Goal: Information Seeking & Learning: Learn about a topic

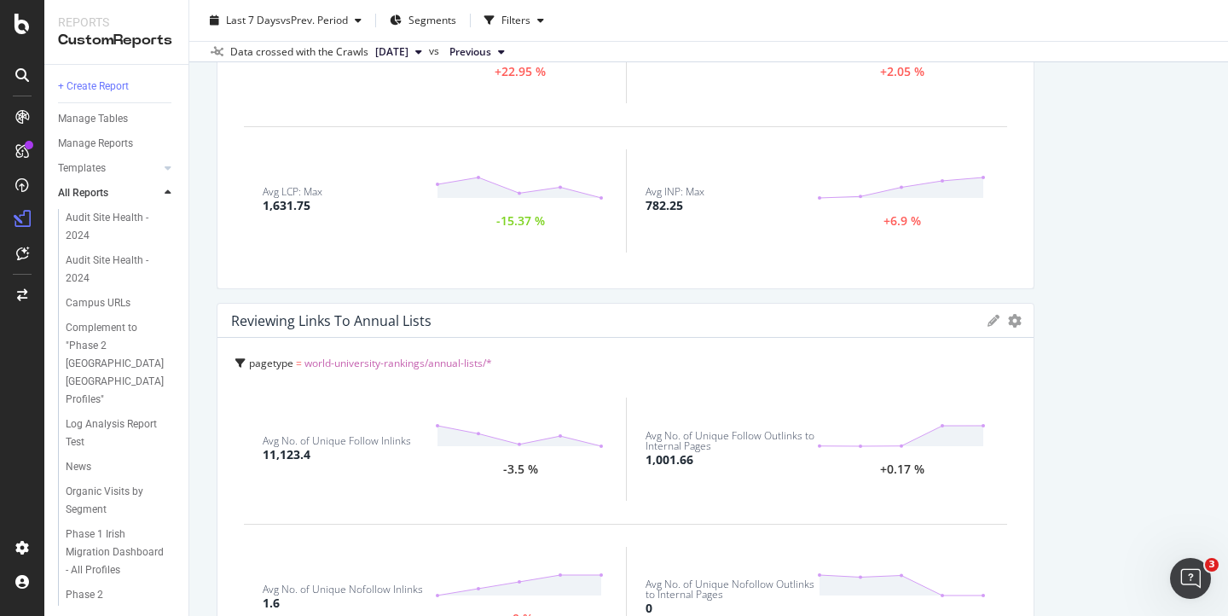
scroll to position [1040, 0]
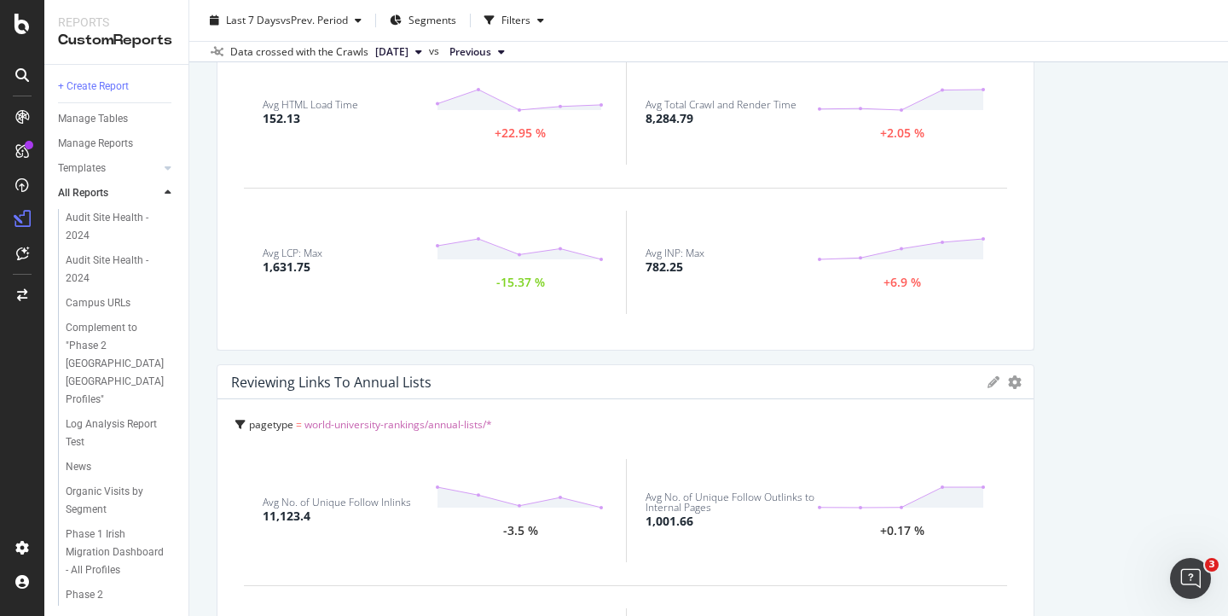
click at [407, 51] on span "[DATE]" at bounding box center [391, 51] width 33 height 15
click at [319, 52] on div "Data crossed with the Crawls" at bounding box center [299, 51] width 138 height 15
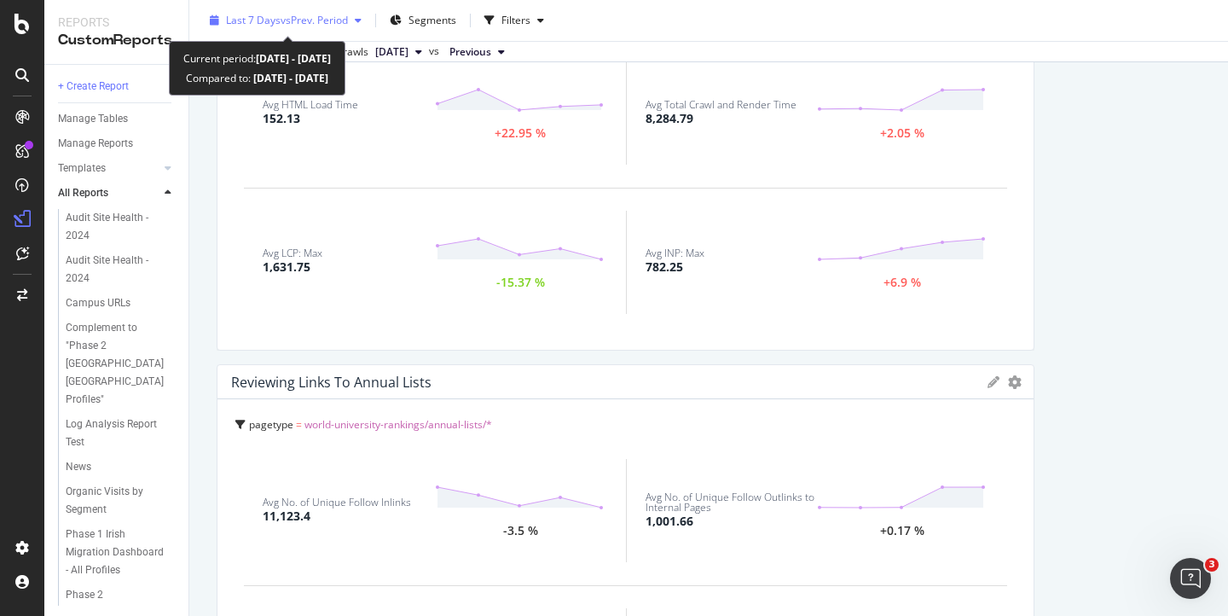
click at [293, 23] on span "vs Prev. Period" at bounding box center [314, 20] width 67 height 14
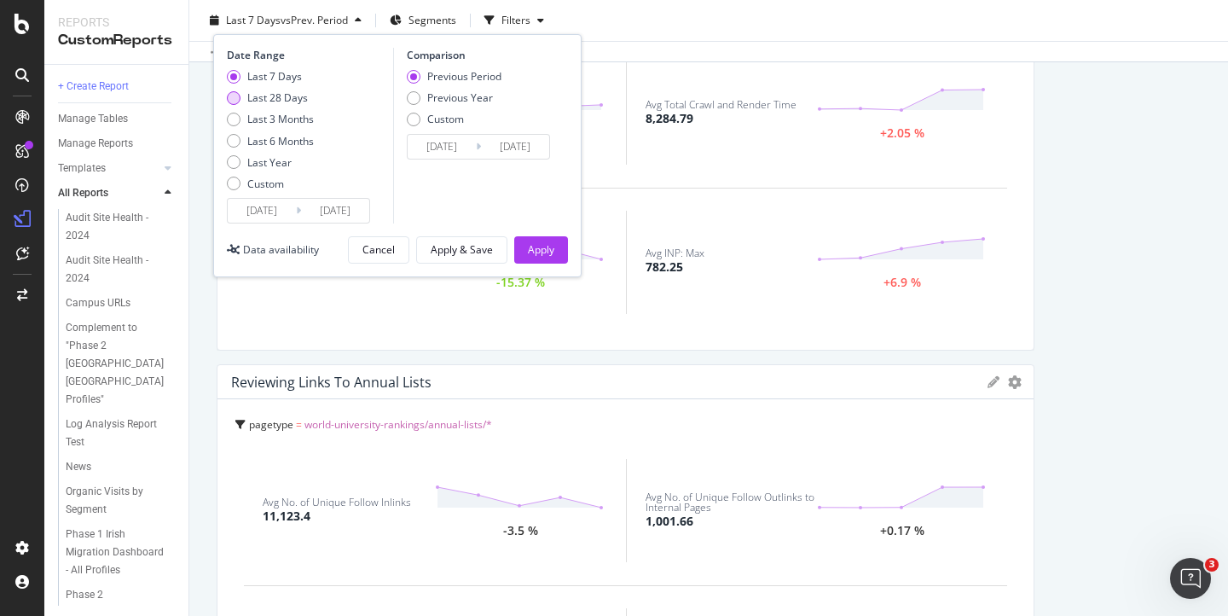
click at [235, 96] on div "Last 28 Days" at bounding box center [234, 98] width 14 height 14
type input "[DATE]"
click at [416, 96] on div "Previous Year" at bounding box center [414, 98] width 14 height 14
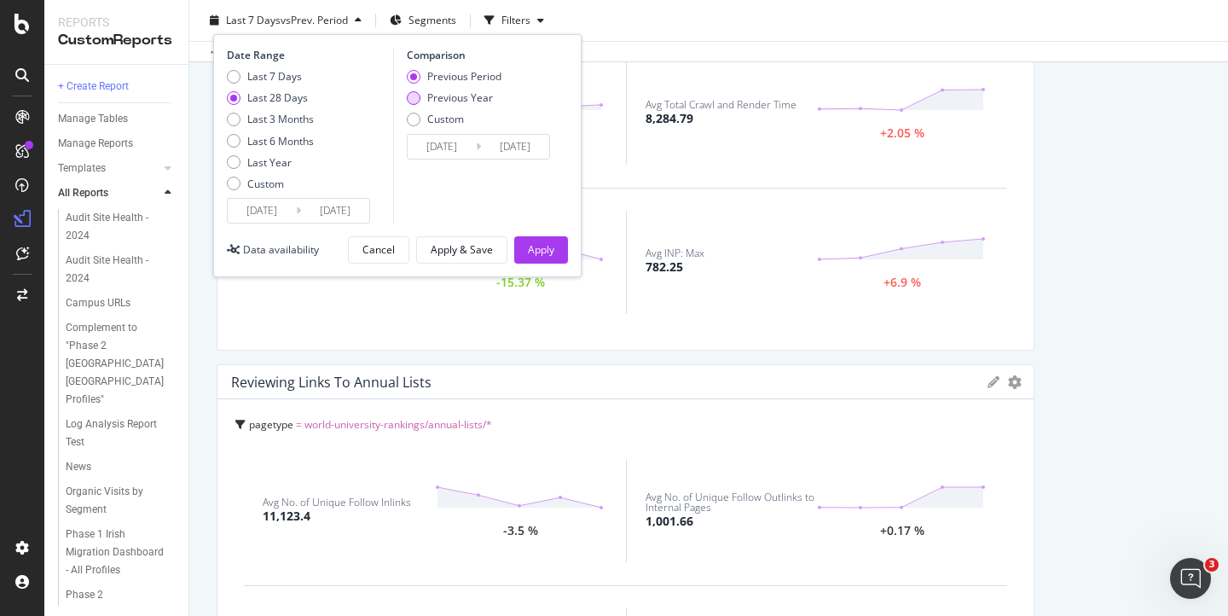
type input "[DATE]"
click at [540, 242] on div "Apply" at bounding box center [541, 249] width 26 height 14
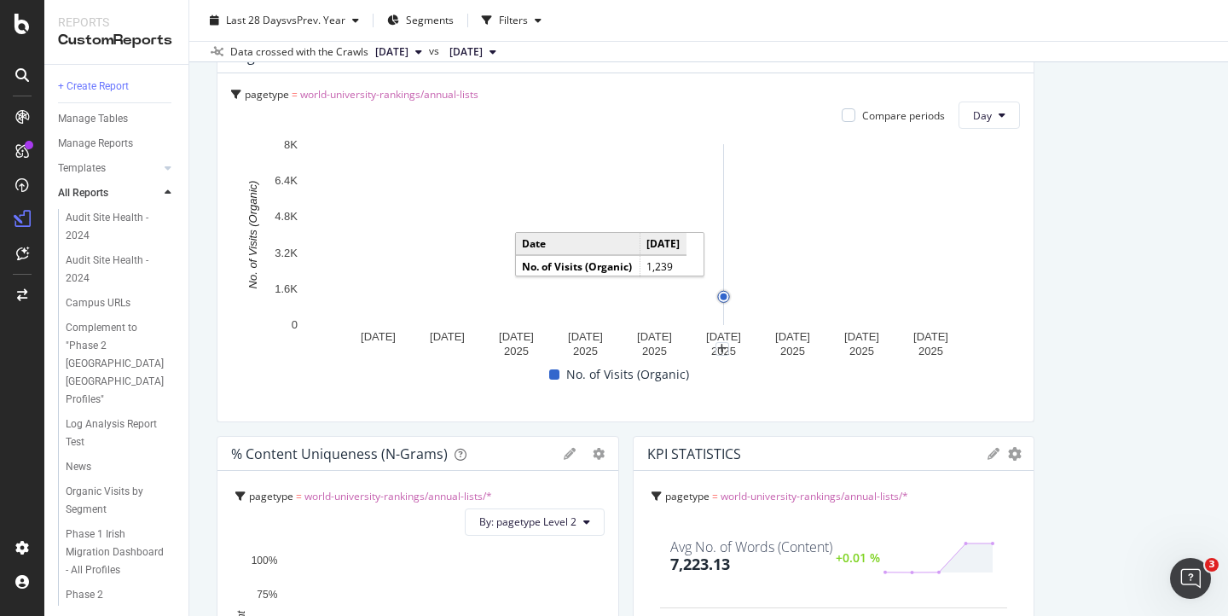
scroll to position [2158, 0]
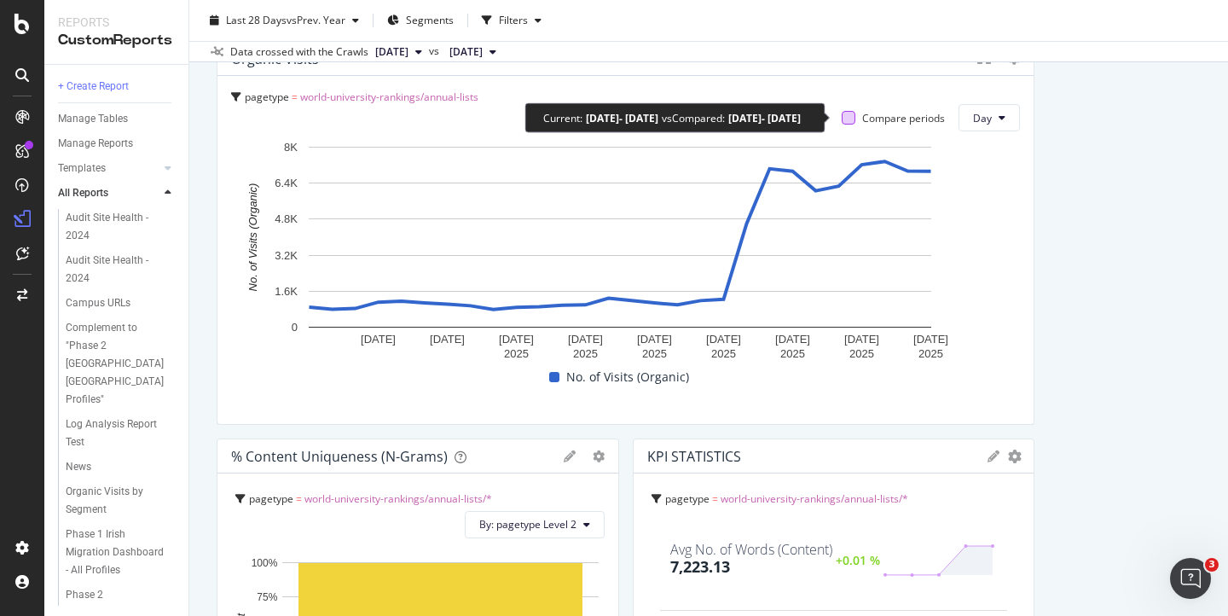
click at [844, 113] on div at bounding box center [849, 118] width 14 height 14
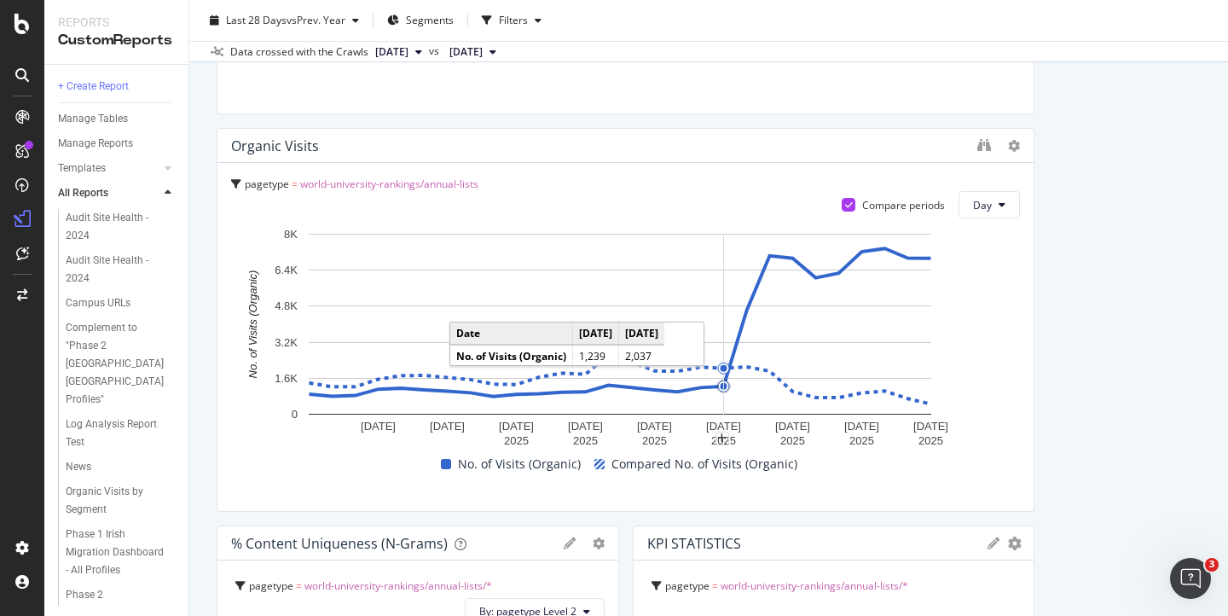
scroll to position [2066, 0]
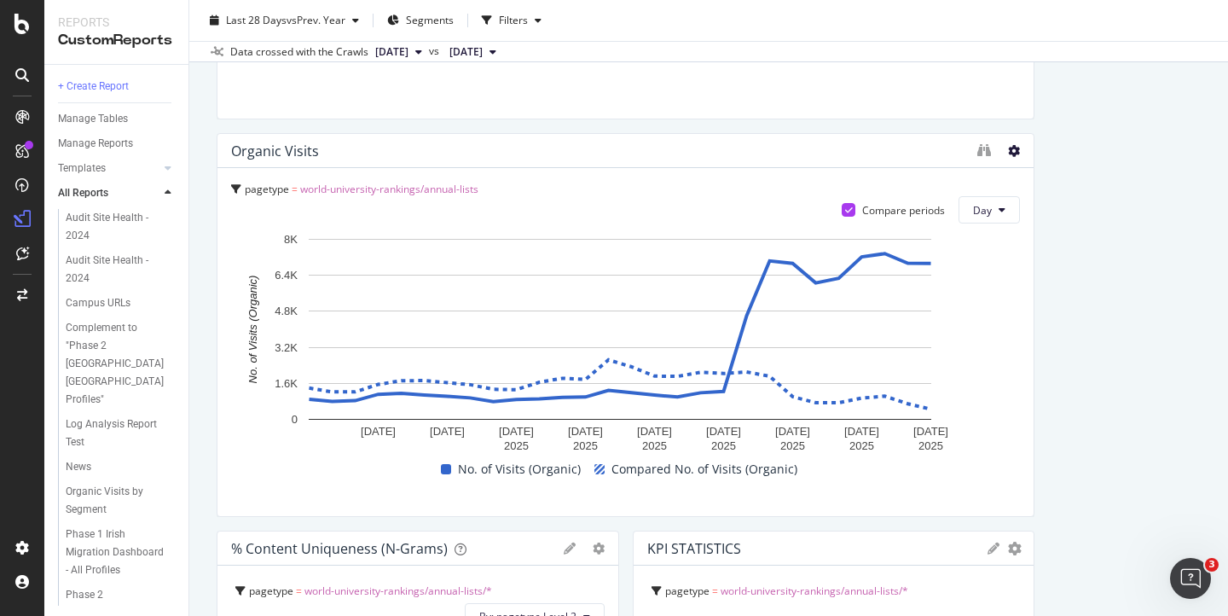
click at [1008, 152] on icon at bounding box center [1014, 151] width 12 height 12
click at [805, 162] on div "Organic visits" at bounding box center [625, 151] width 816 height 34
click at [287, 158] on div "Organic visits" at bounding box center [275, 150] width 88 height 17
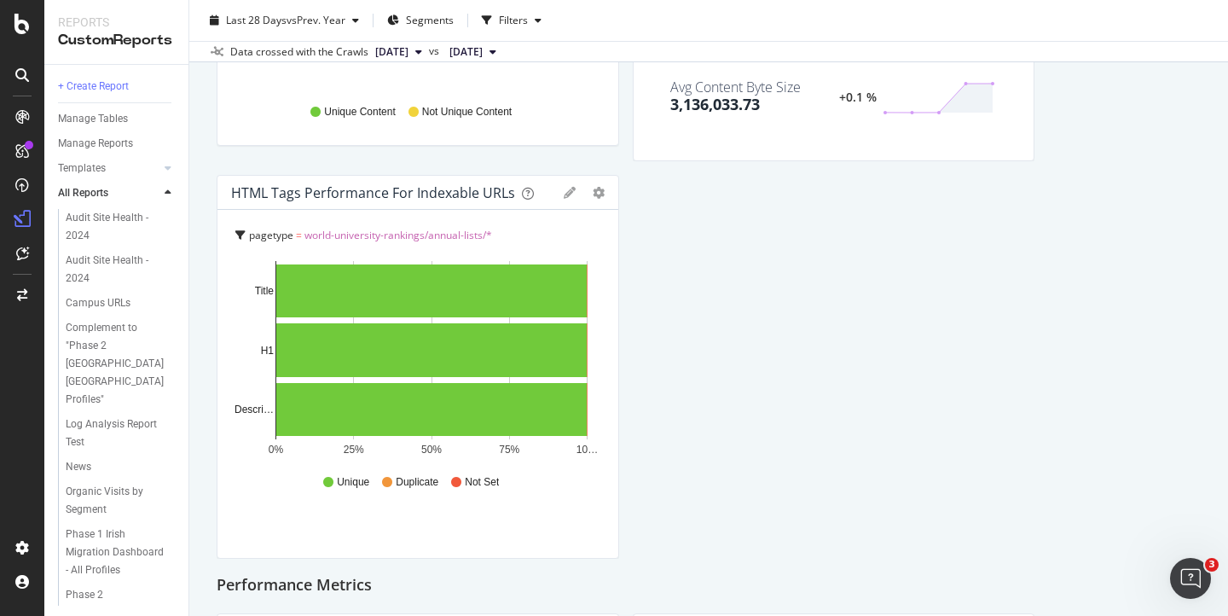
scroll to position [2749, 0]
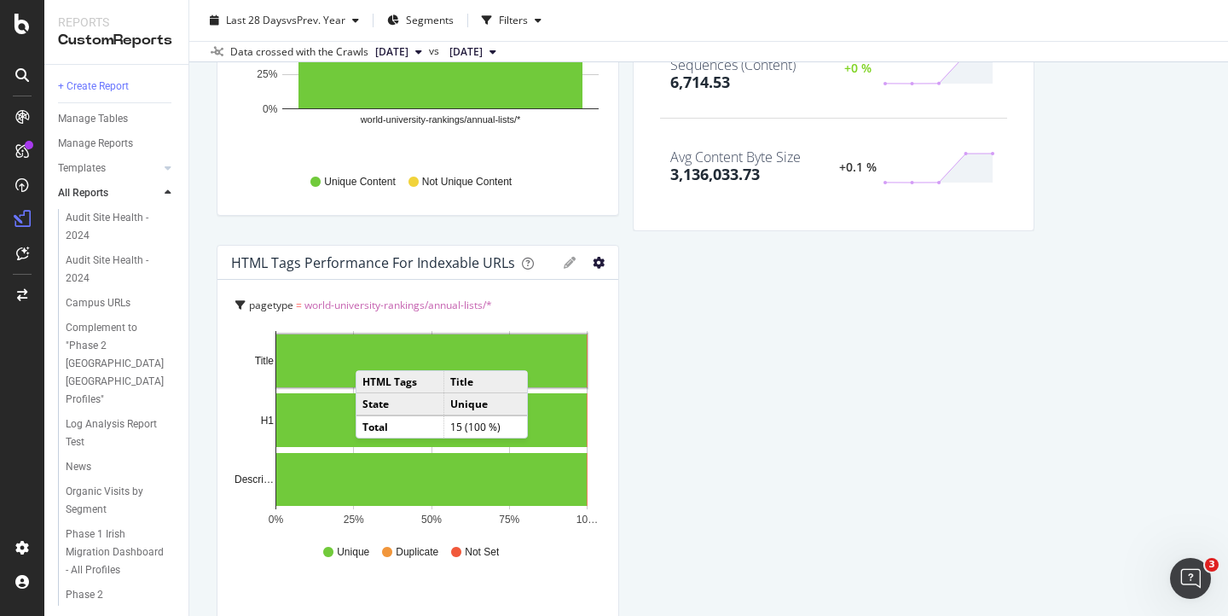
click at [594, 260] on icon "gear" at bounding box center [599, 263] width 12 height 12
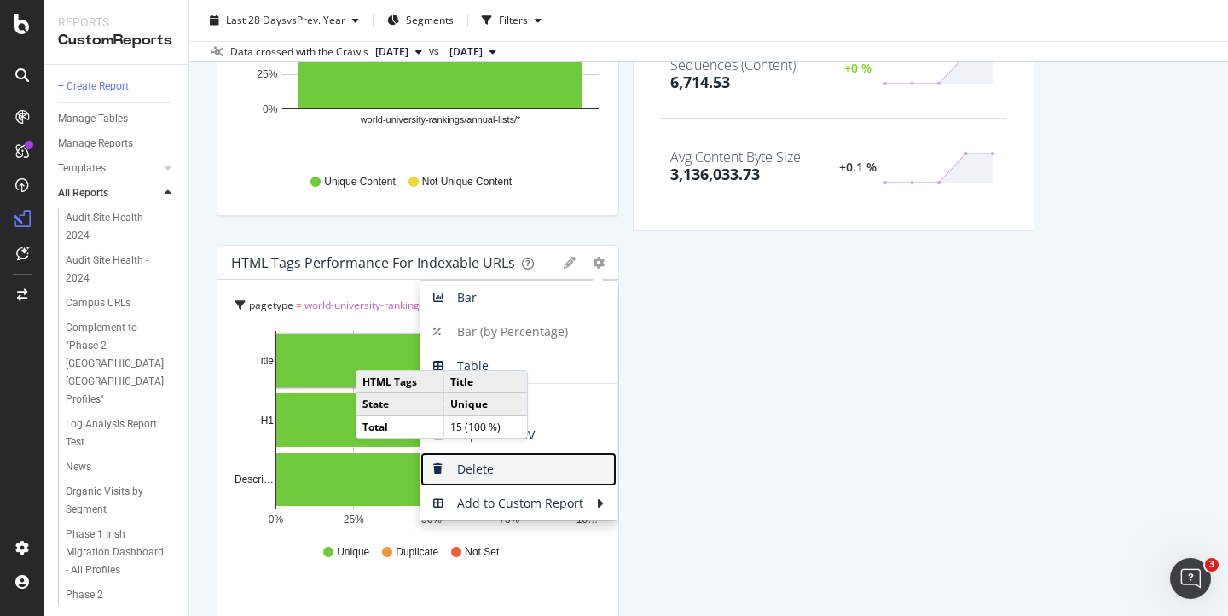
click at [482, 468] on span "Delete" at bounding box center [518, 469] width 196 height 26
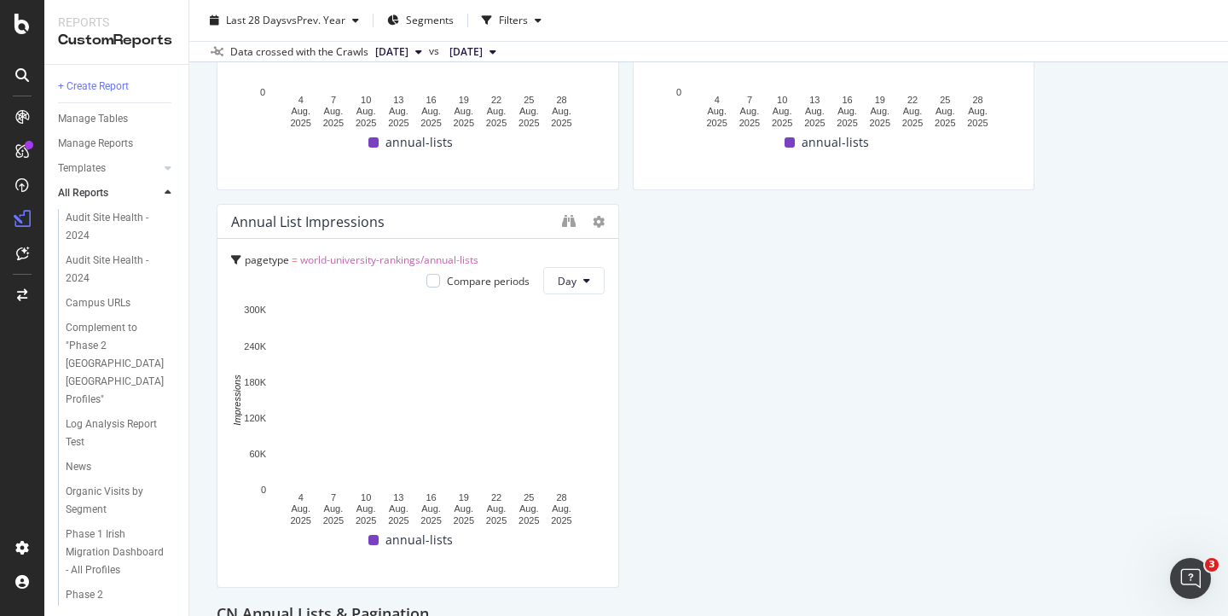
scroll to position [3281, 0]
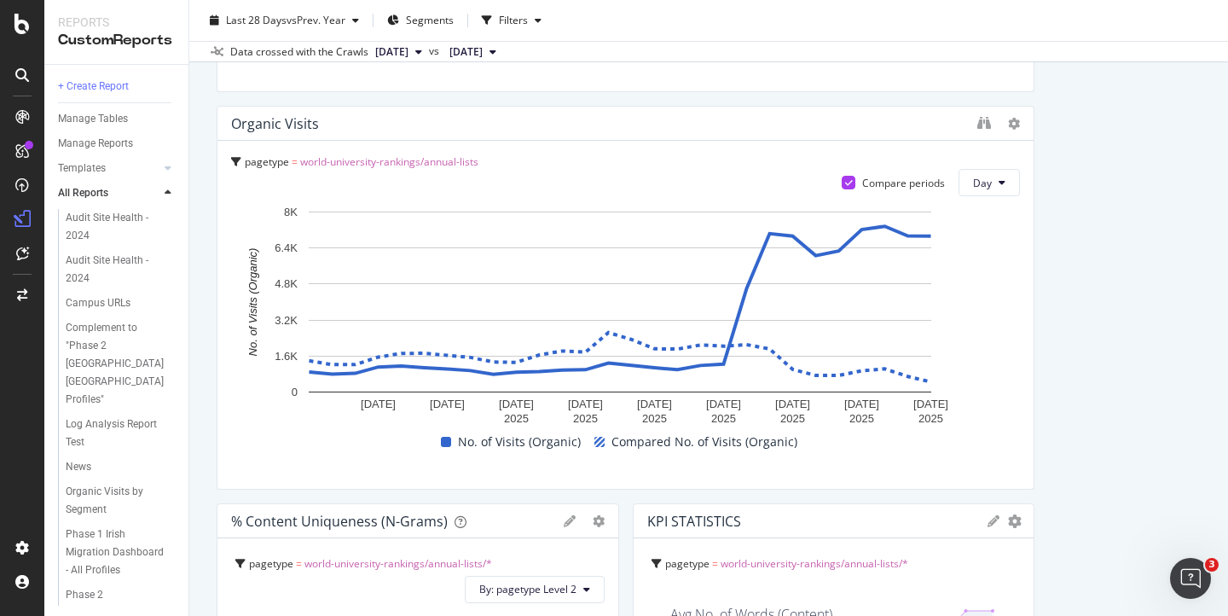
scroll to position [1855, 0]
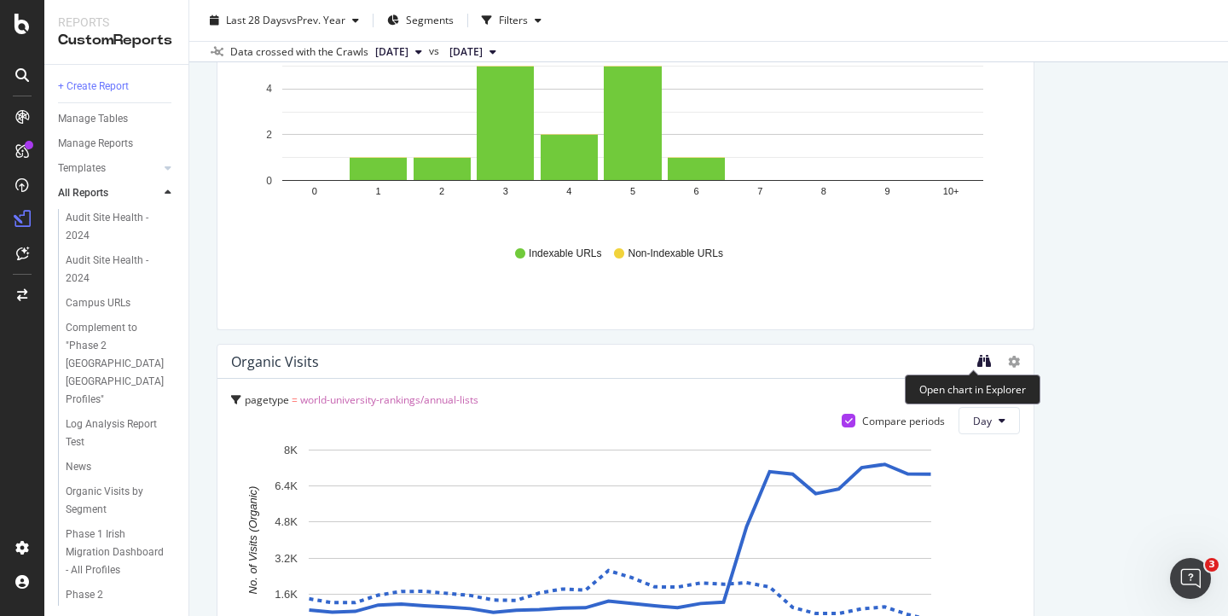
click at [977, 360] on icon "binoculars" at bounding box center [984, 361] width 14 height 14
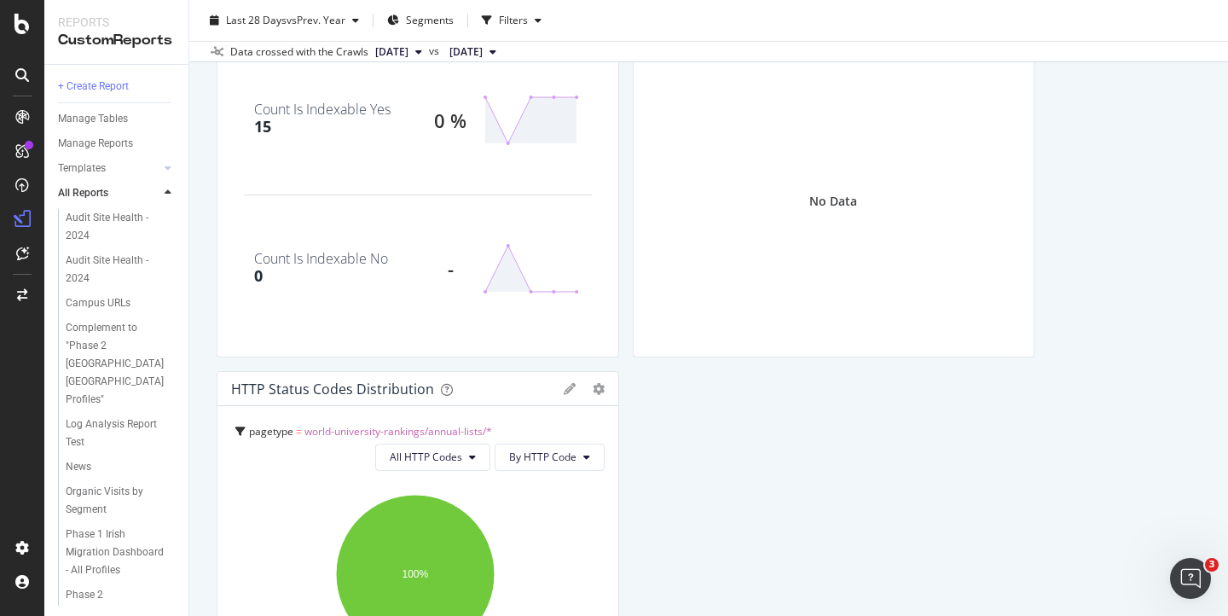
scroll to position [0, 0]
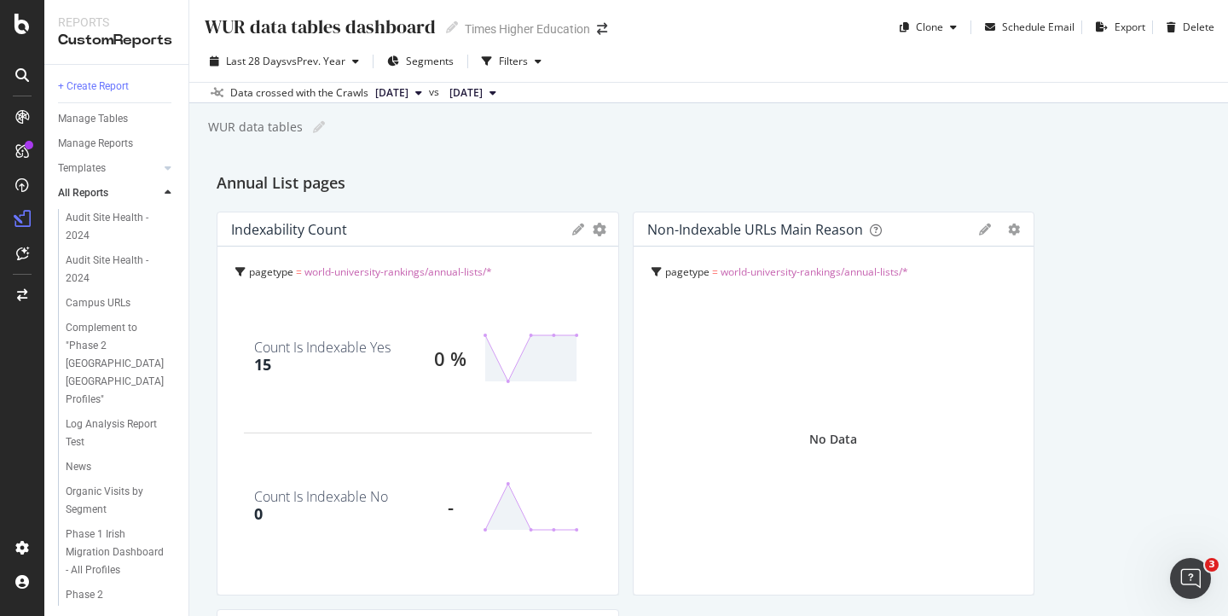
click at [792, 397] on div "No Data" at bounding box center [834, 439] width 374 height 283
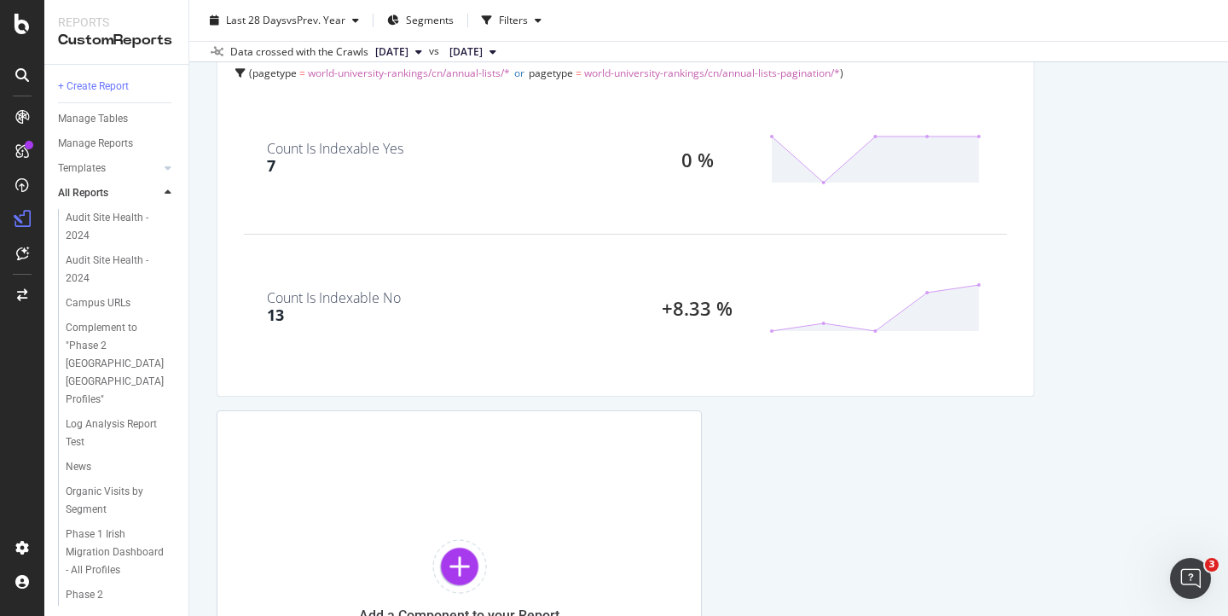
scroll to position [4478, 0]
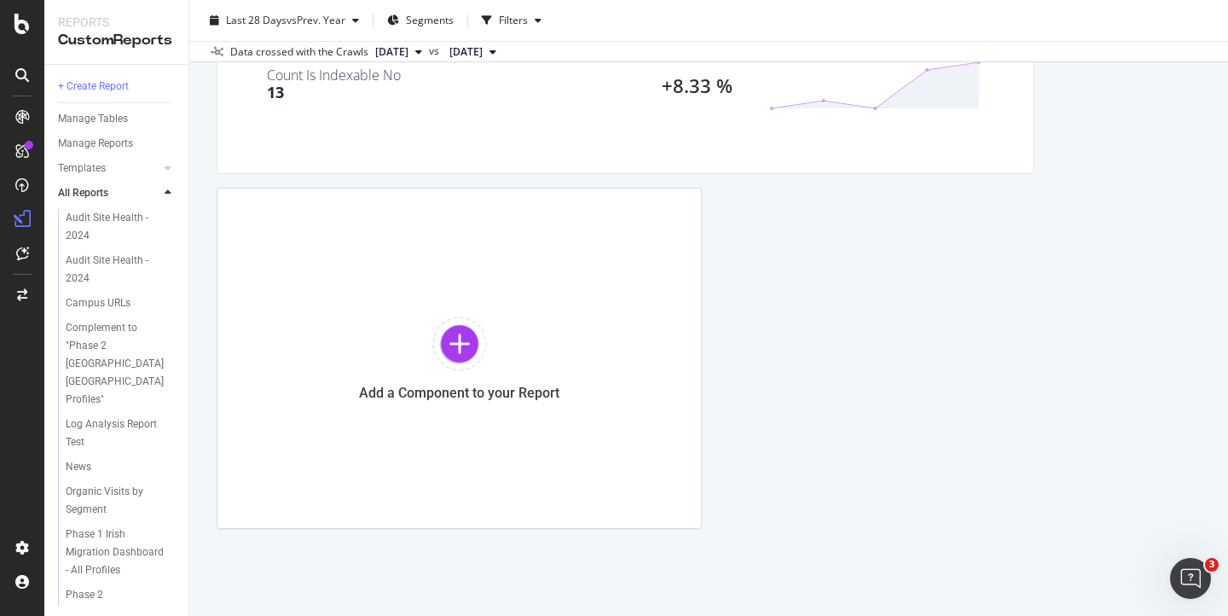
click at [461, 346] on div at bounding box center [459, 343] width 55 height 55
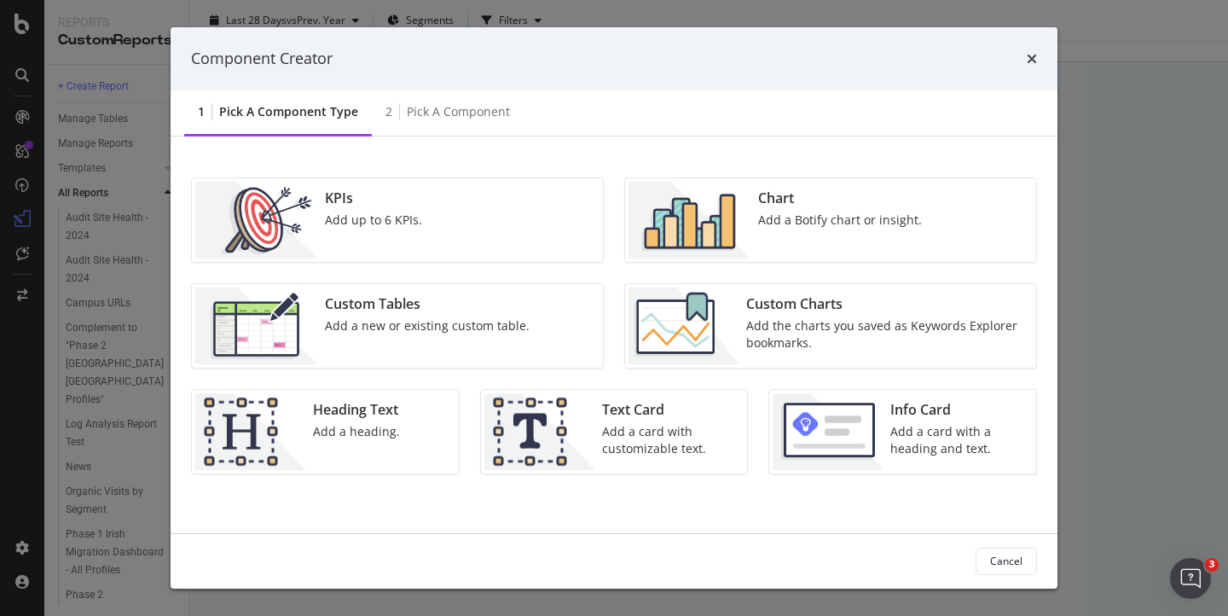
click at [702, 207] on img "modal" at bounding box center [690, 220] width 123 height 77
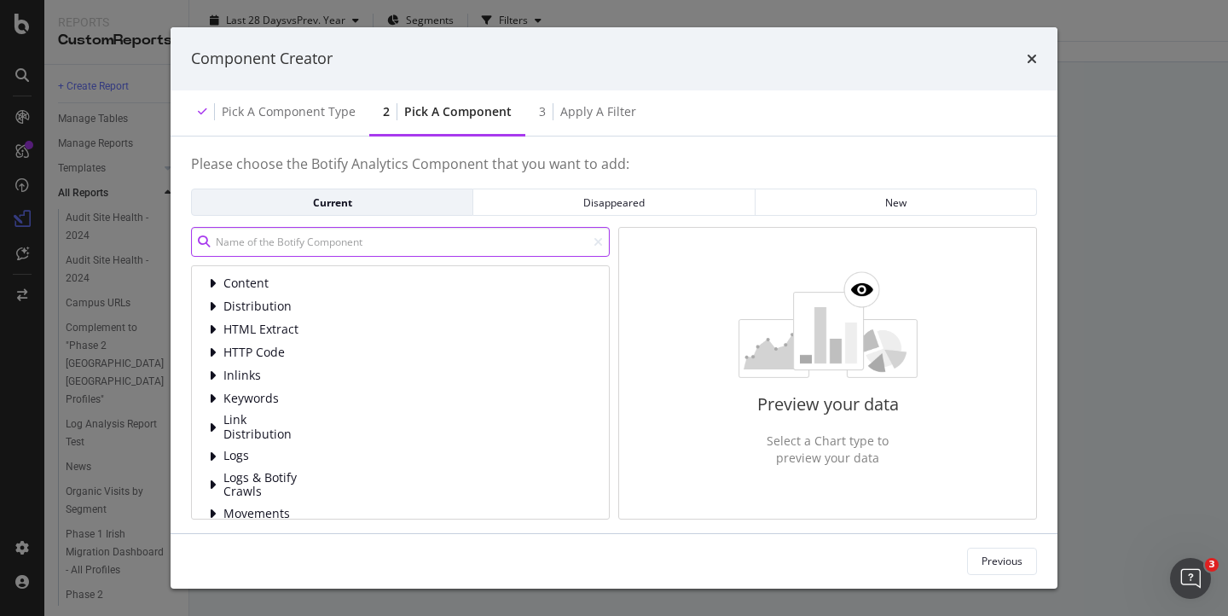
click at [313, 238] on input "modal" at bounding box center [400, 242] width 419 height 30
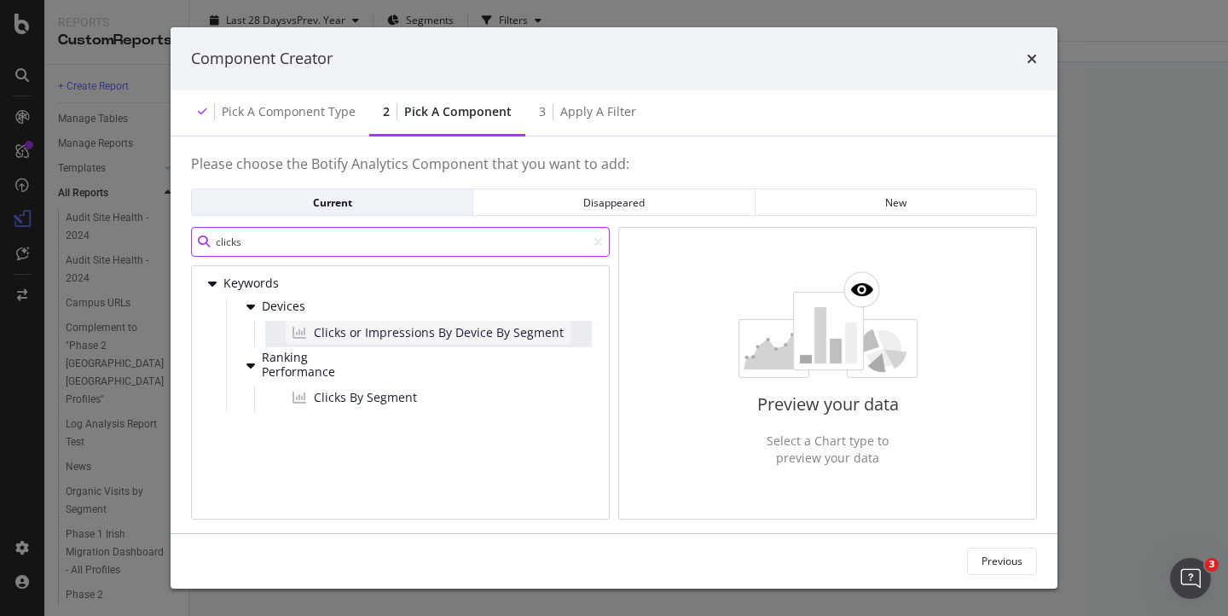
type input "clicks"
click at [348, 338] on span "Clicks or Impressions By Device By Segment" at bounding box center [439, 332] width 250 height 17
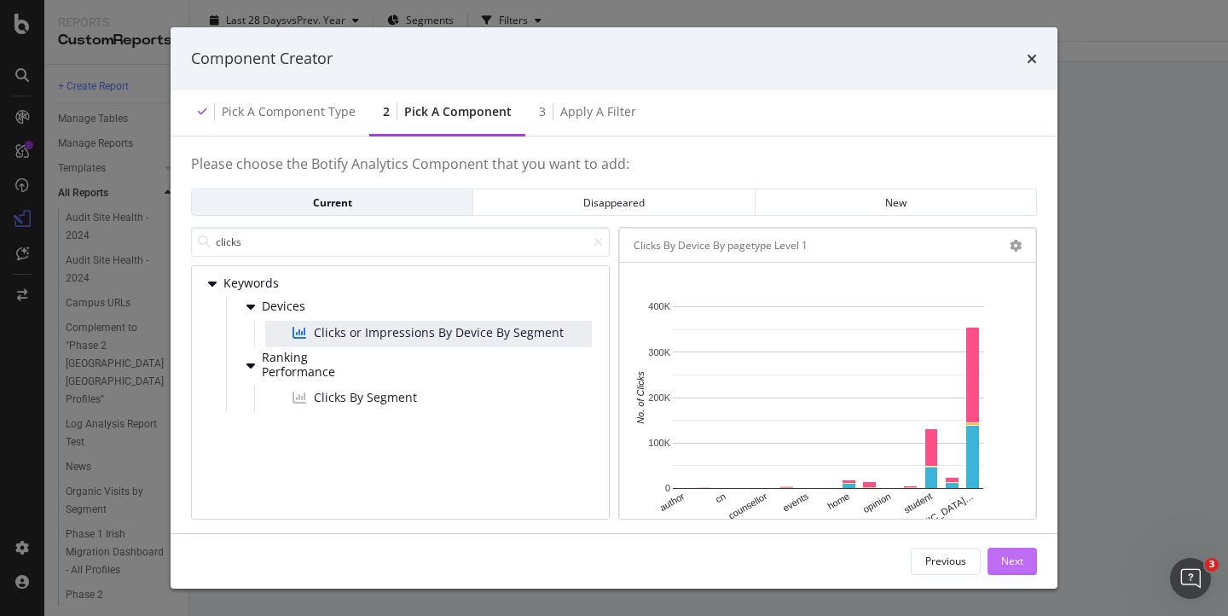
click at [1011, 559] on div "Next" at bounding box center [1012, 561] width 22 height 14
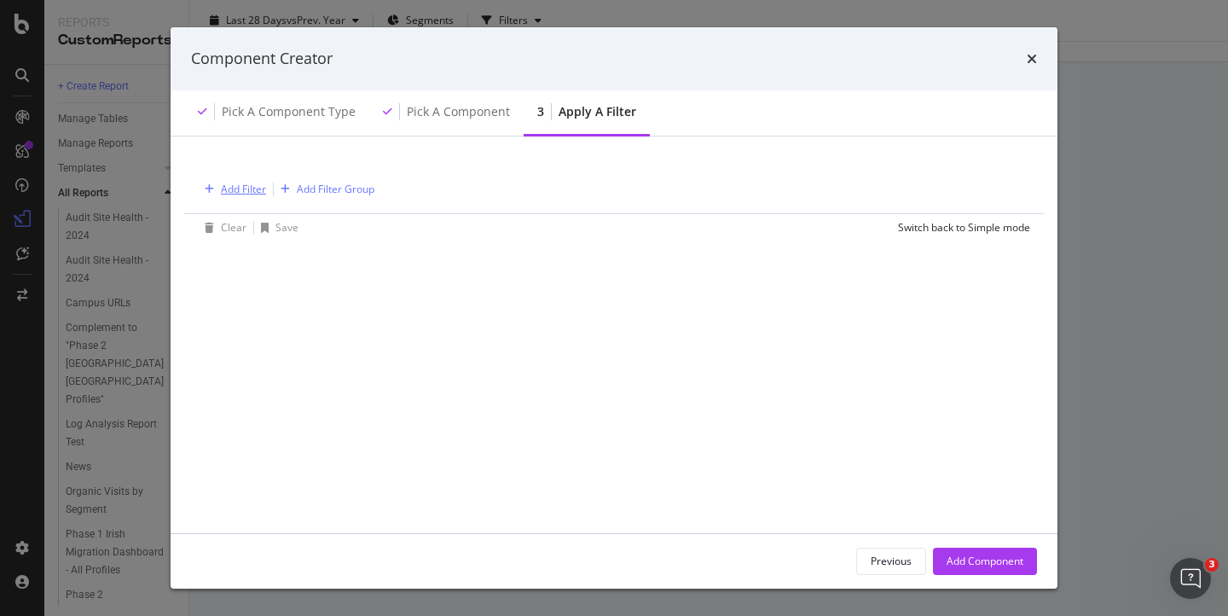
click at [241, 190] on div "Add Filter" at bounding box center [243, 189] width 45 height 14
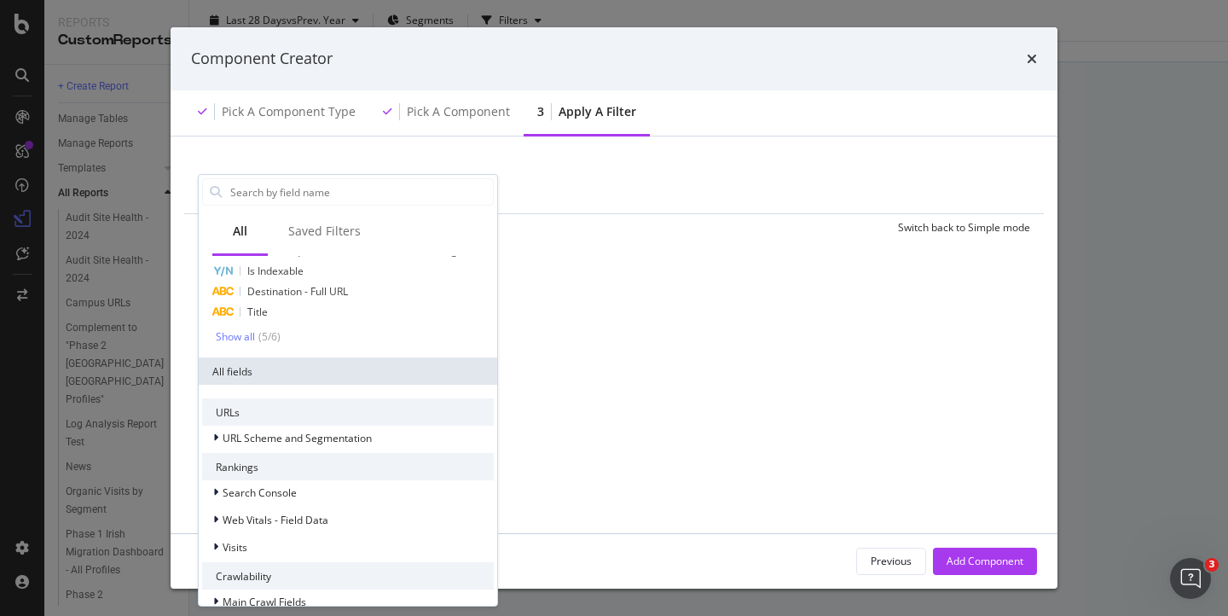
scroll to position [0, 0]
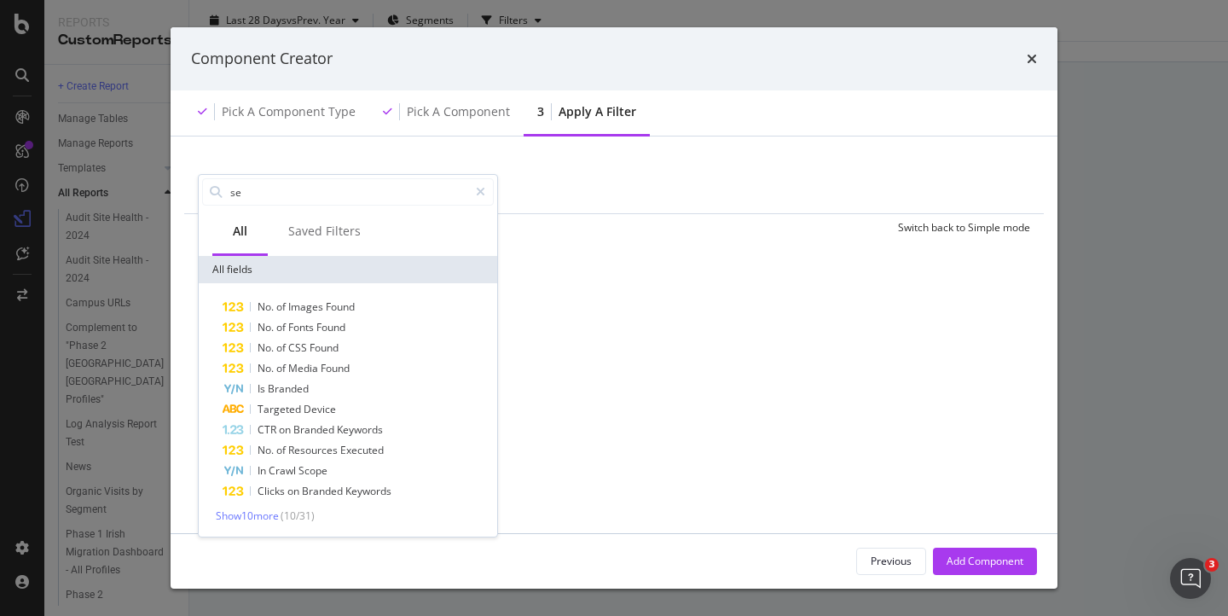
type input "seg"
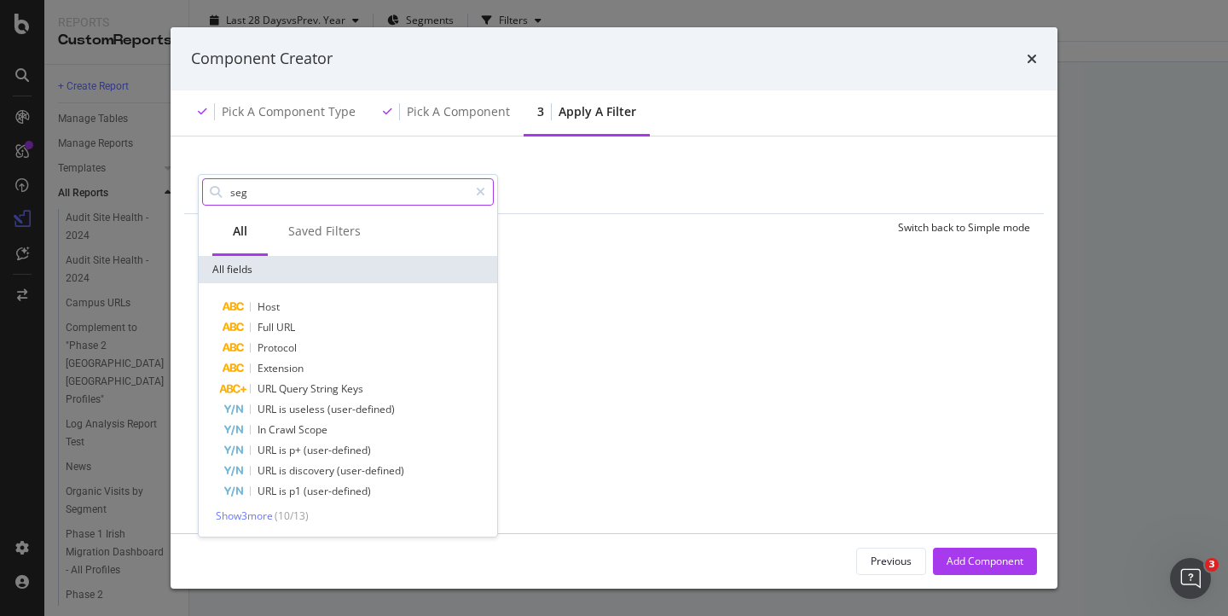
drag, startPoint x: 256, startPoint y: 194, endPoint x: 202, endPoint y: 193, distance: 53.8
click at [202, 194] on div "seg" at bounding box center [348, 191] width 292 height 27
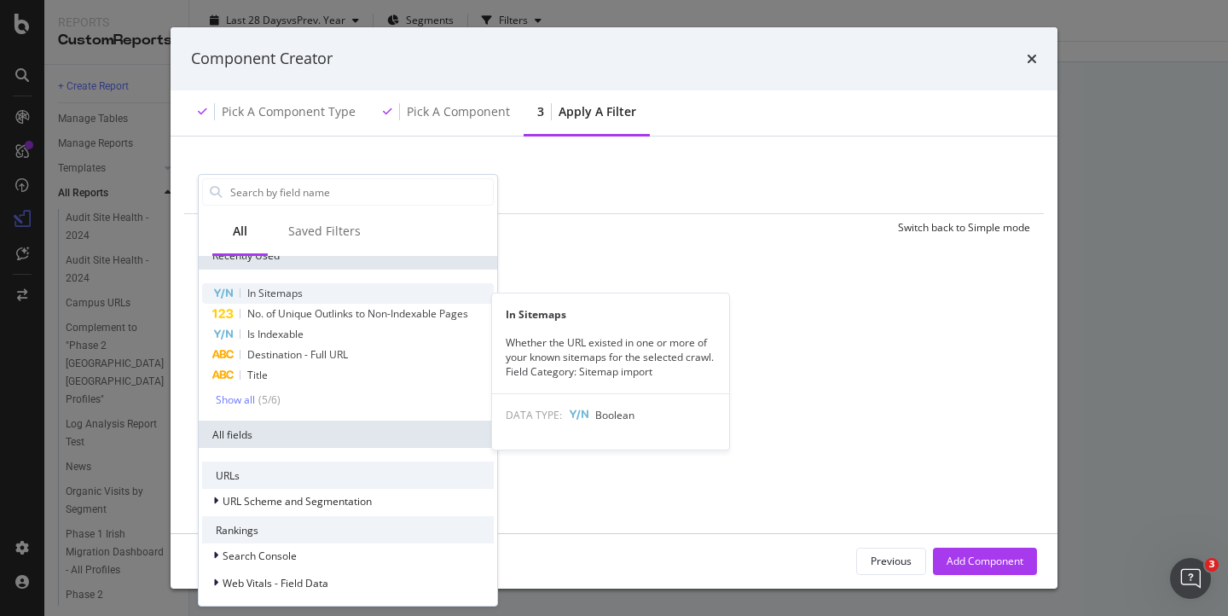
scroll to position [18, 0]
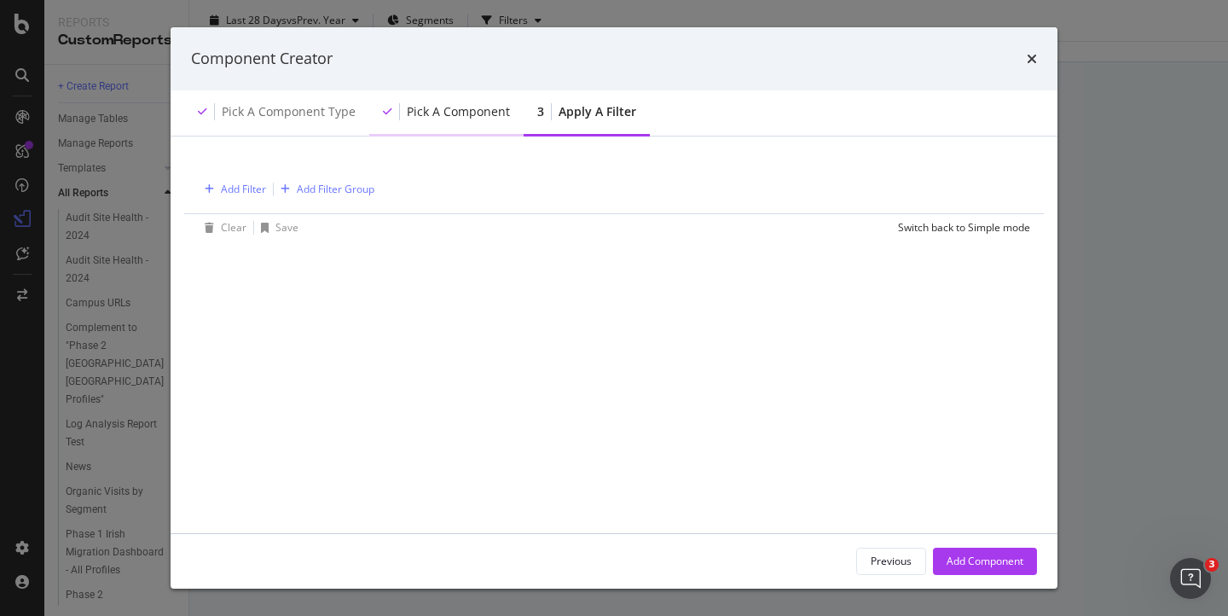
click at [461, 115] on div "Pick a Component" at bounding box center [458, 111] width 103 height 17
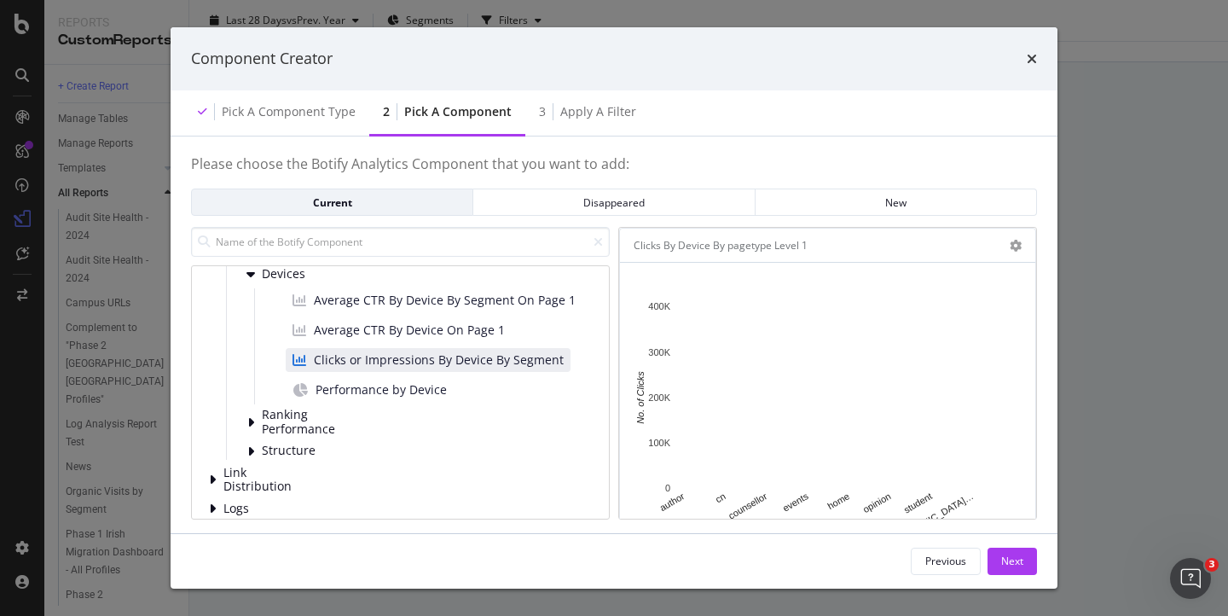
scroll to position [177, 0]
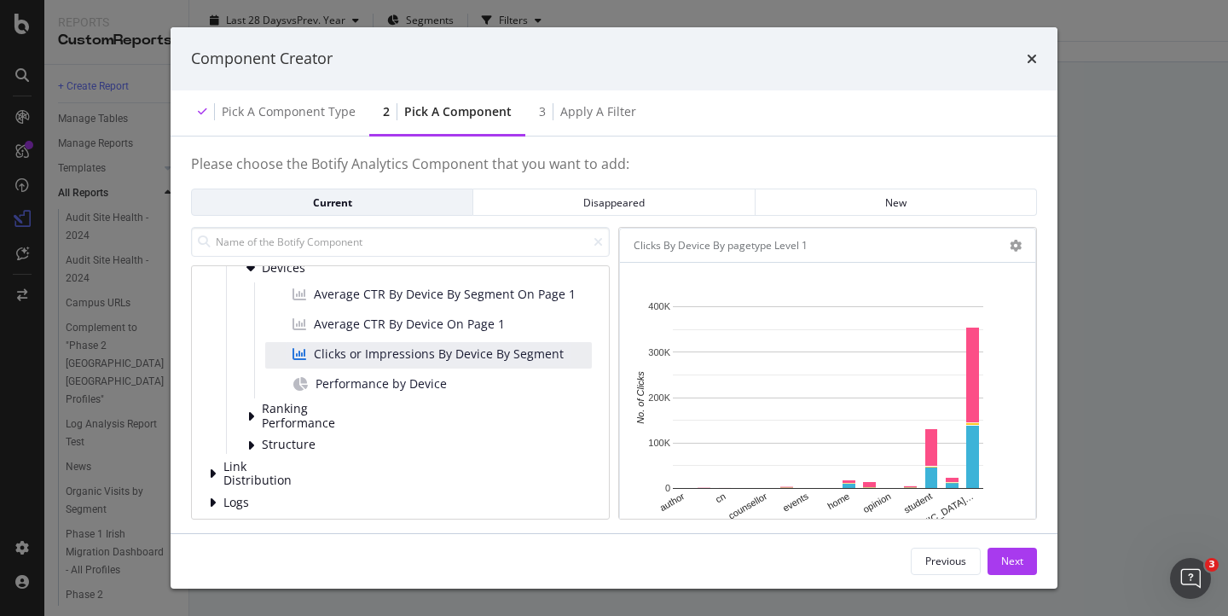
click at [343, 362] on span "Clicks or Impressions By Device By Segment" at bounding box center [439, 353] width 250 height 17
click at [1014, 563] on div "Next" at bounding box center [1012, 561] width 22 height 14
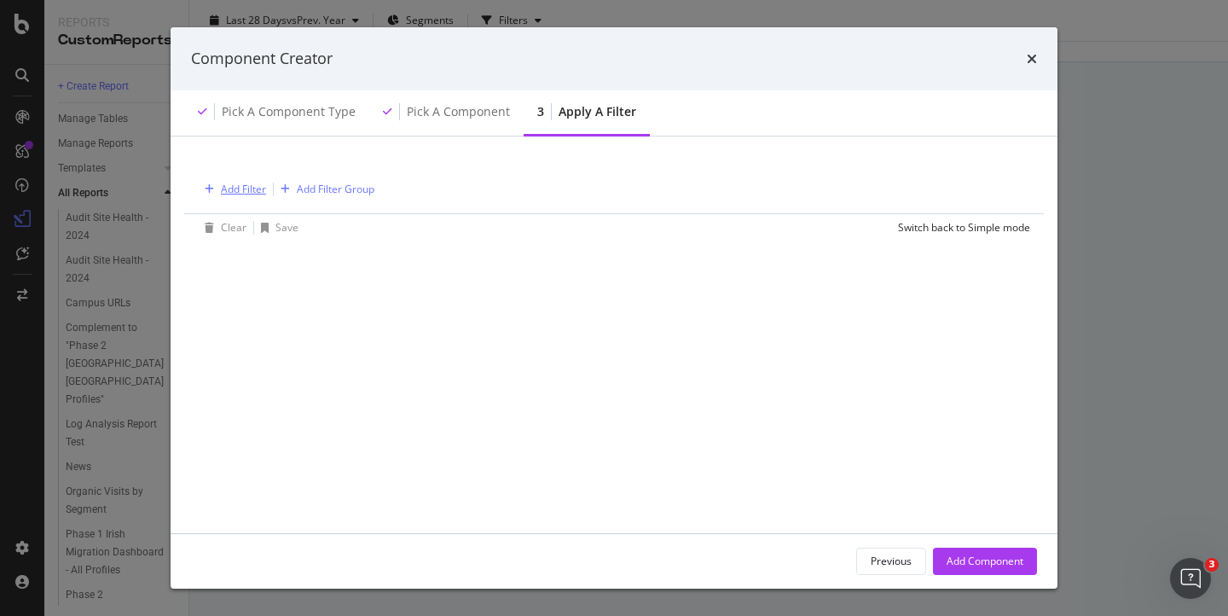
click at [252, 187] on div "Add Filter" at bounding box center [243, 189] width 45 height 14
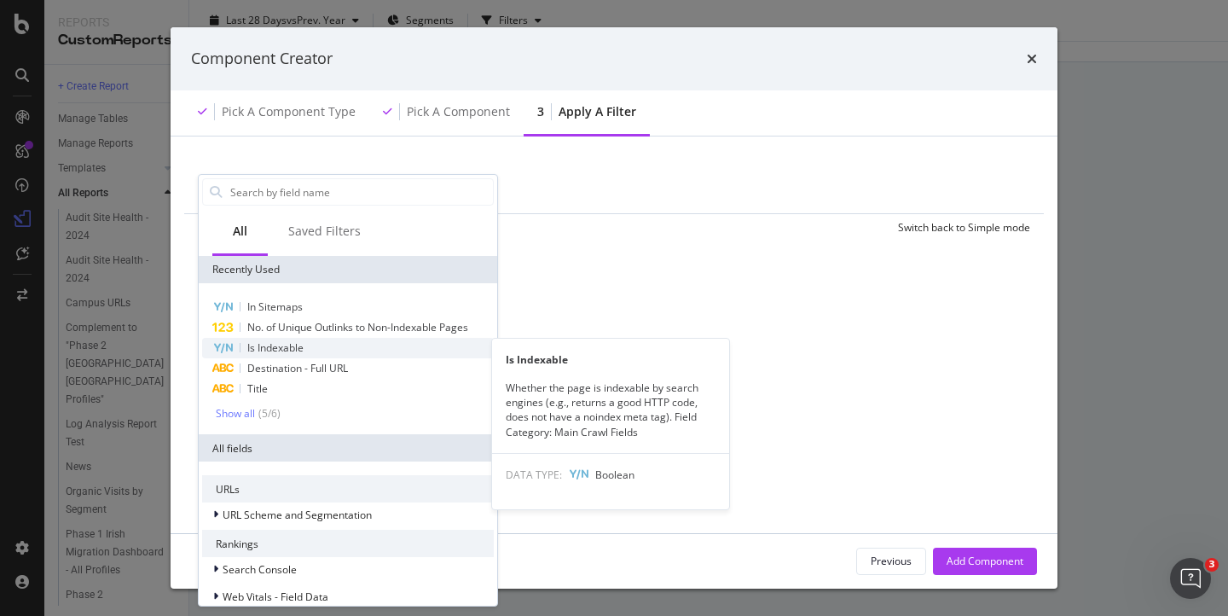
click at [269, 351] on span "Is Indexable" at bounding box center [275, 347] width 56 height 14
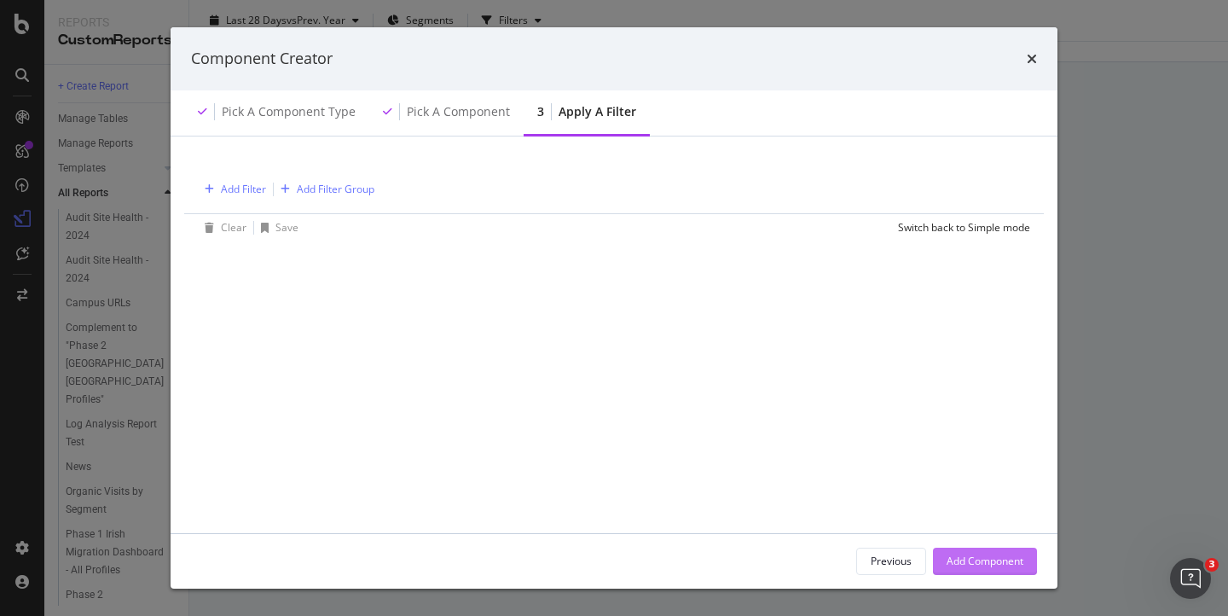
click at [948, 561] on div "Add Component" at bounding box center [985, 561] width 77 height 14
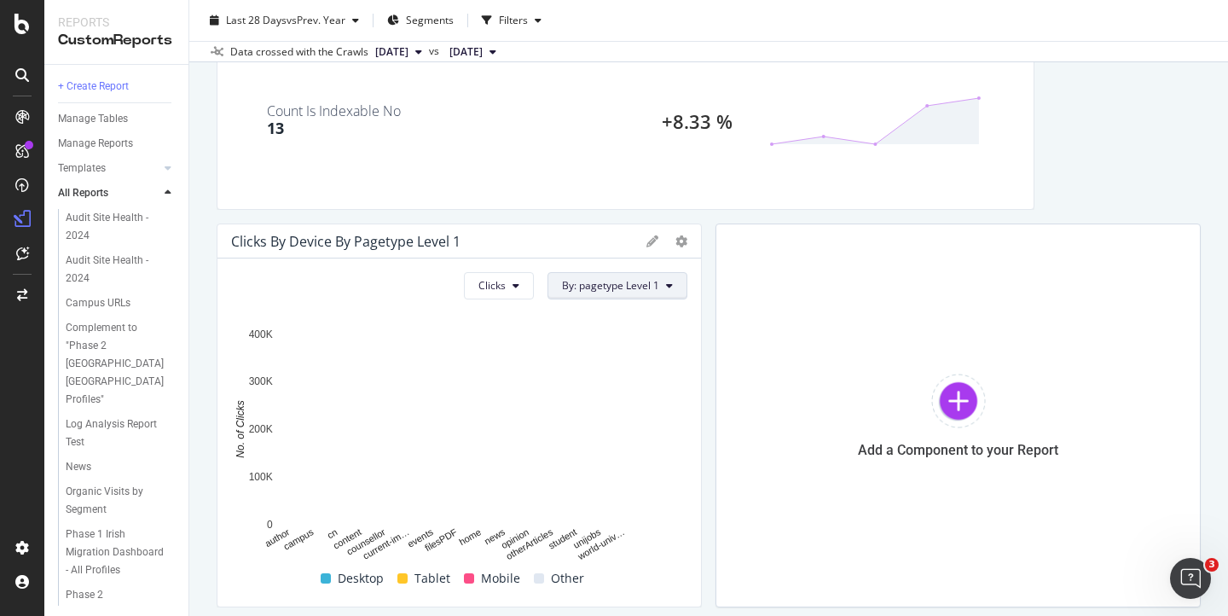
scroll to position [4416, 0]
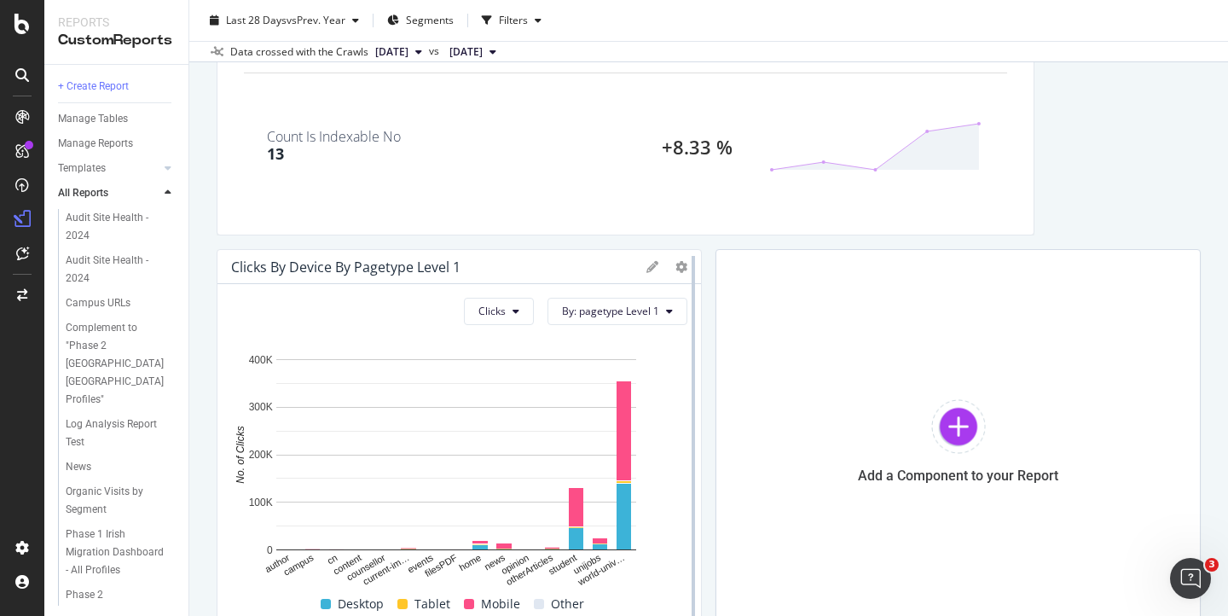
click at [685, 267] on div at bounding box center [693, 441] width 17 height 384
click at [676, 268] on icon at bounding box center [682, 267] width 12 height 12
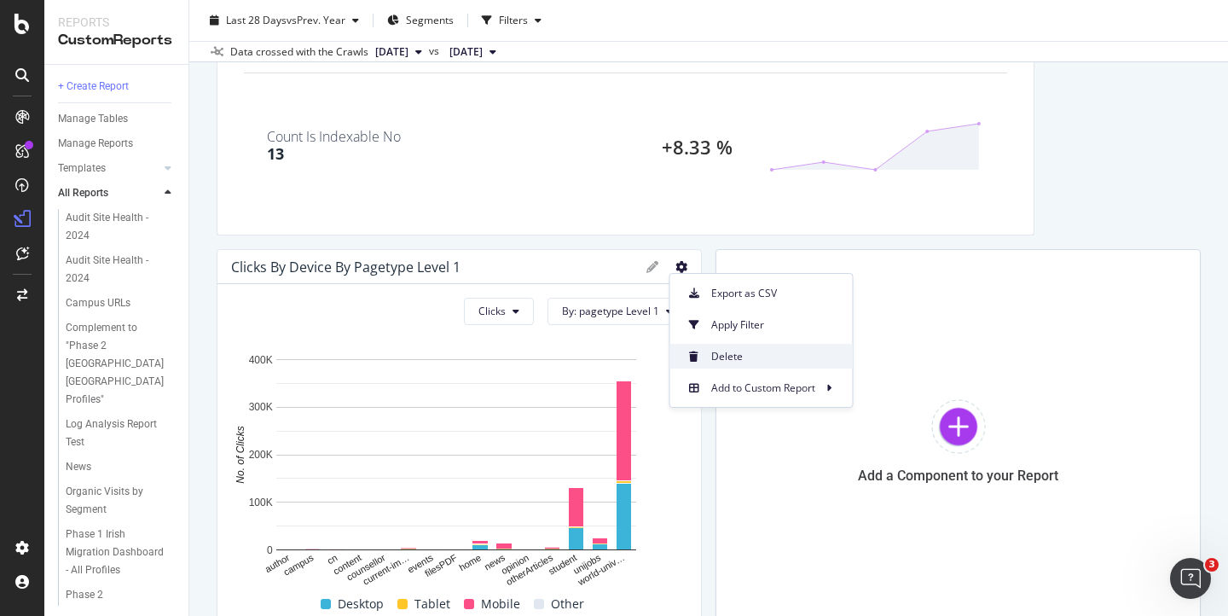
click at [716, 355] on span "Delete" at bounding box center [775, 356] width 128 height 15
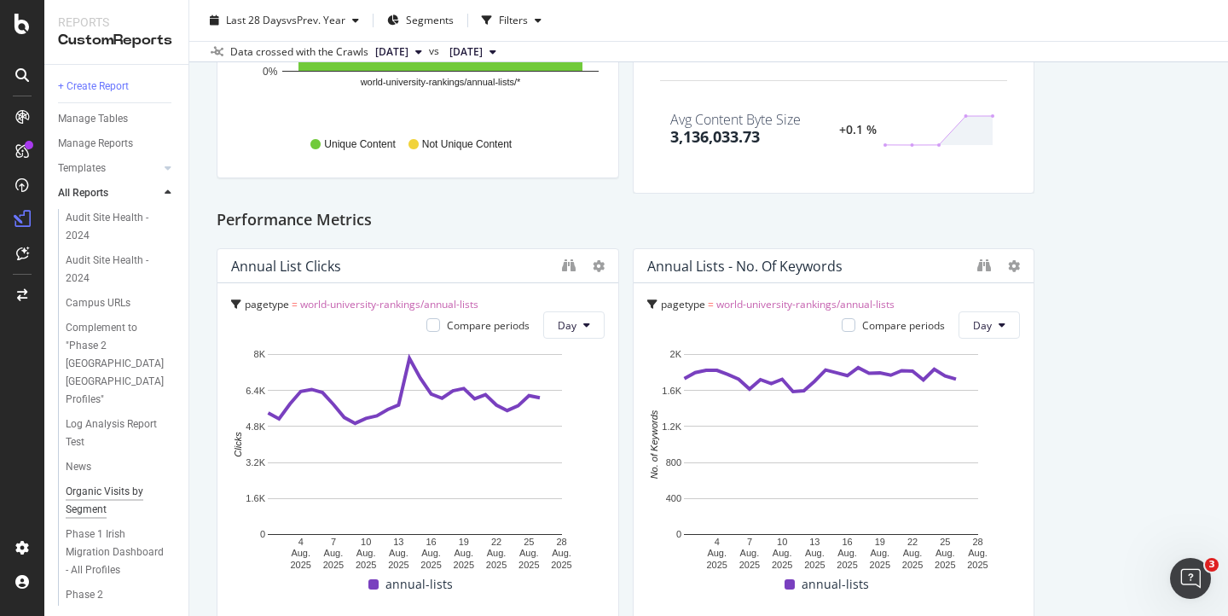
scroll to position [581, 0]
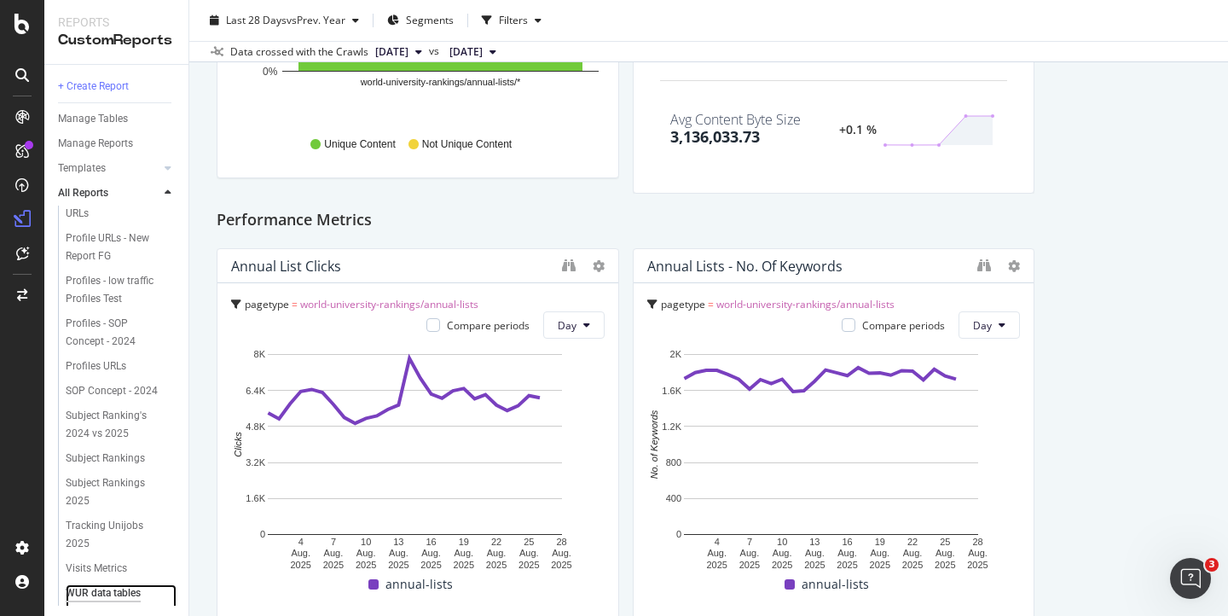
click at [101, 584] on div "WUR data tables dashboard" at bounding box center [115, 602] width 98 height 36
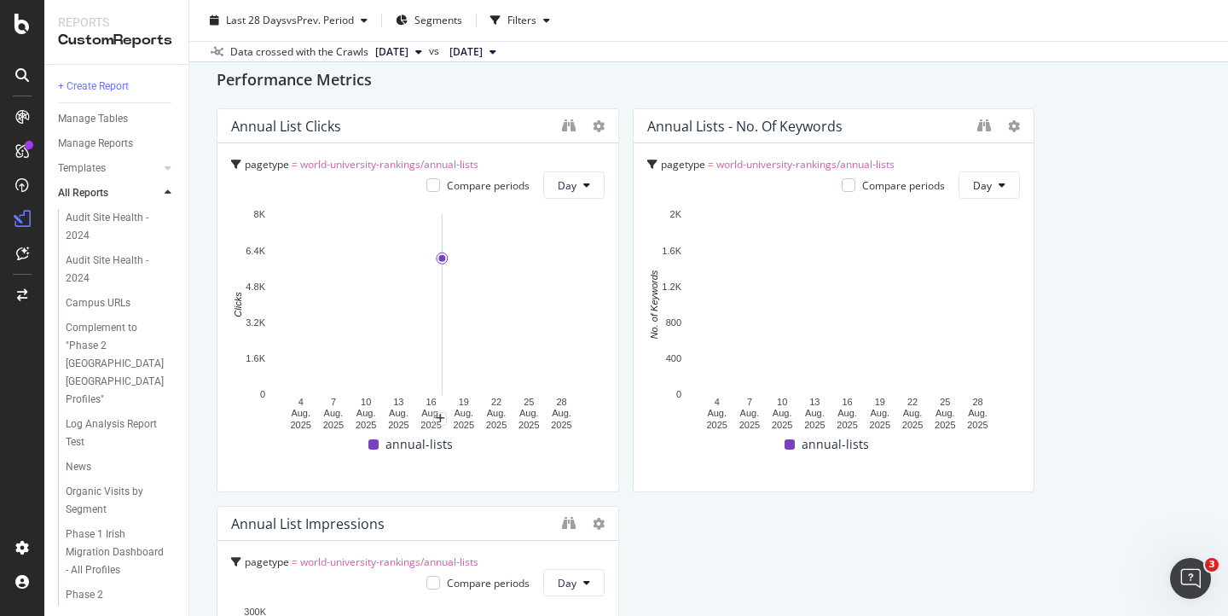
scroll to position [2920, 0]
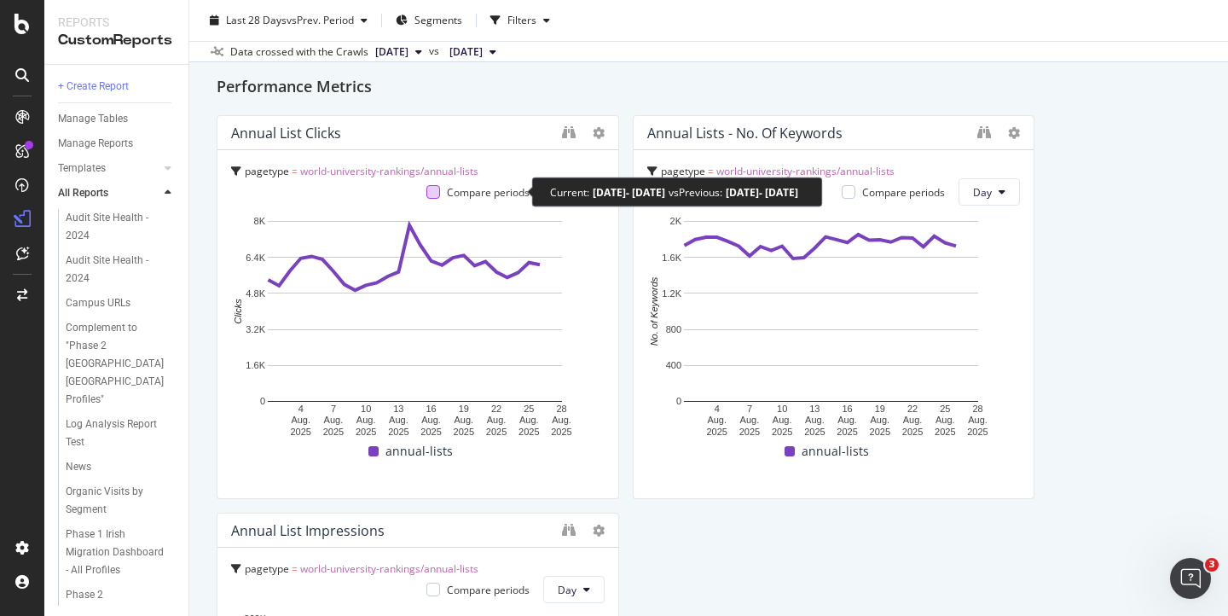
click at [426, 187] on div at bounding box center [433, 192] width 14 height 14
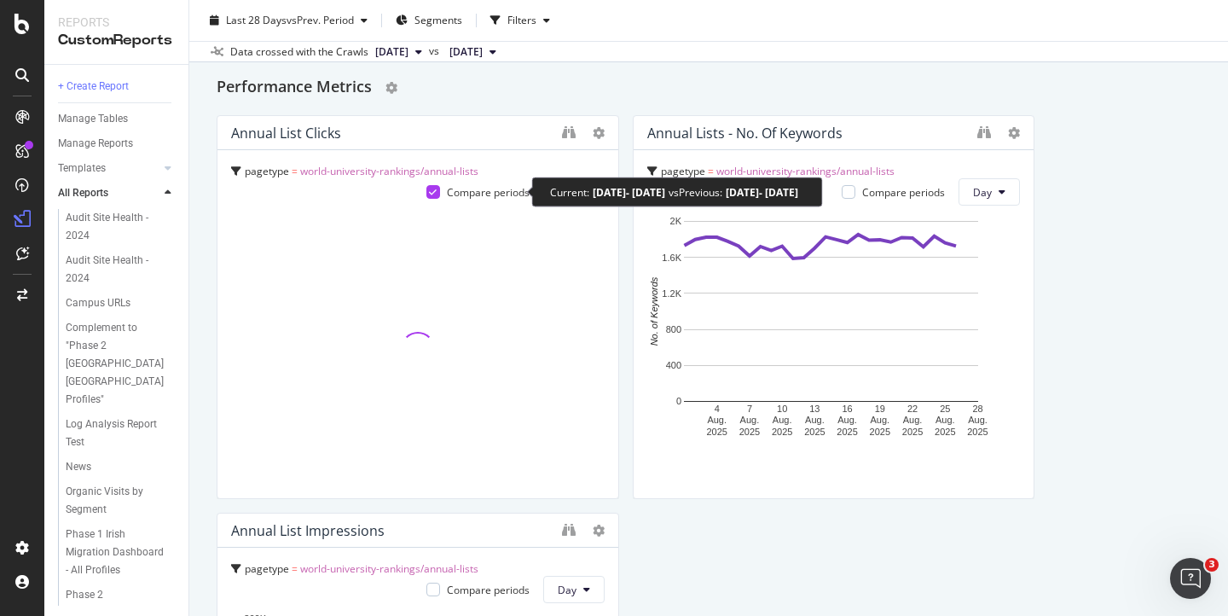
click at [429, 189] on icon at bounding box center [433, 192] width 8 height 9
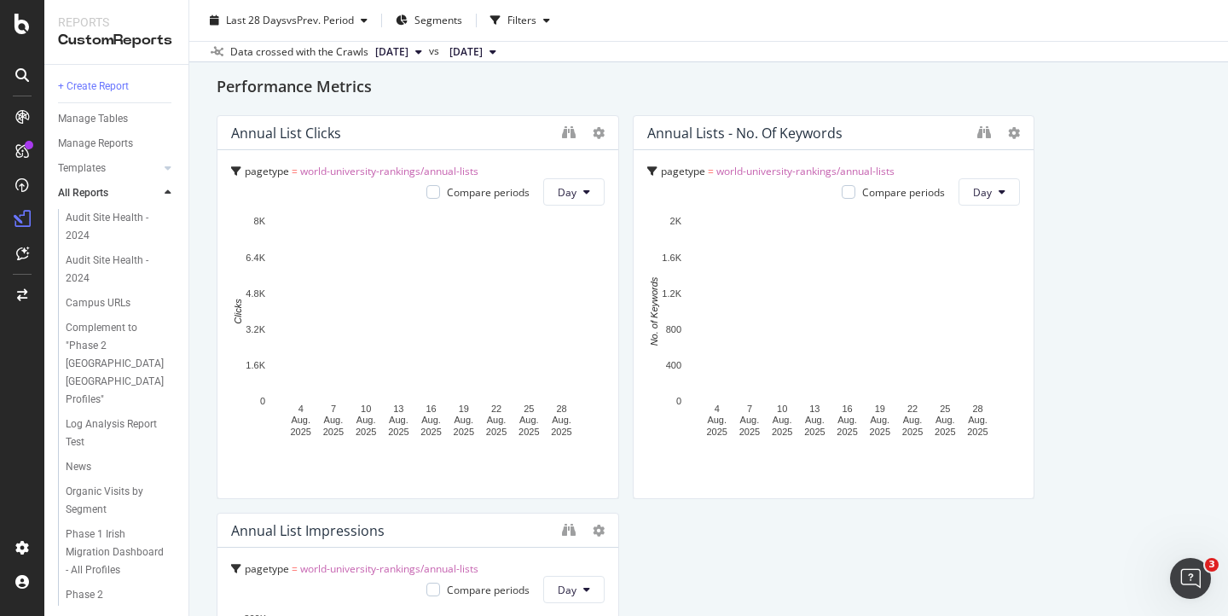
scroll to position [2913, 0]
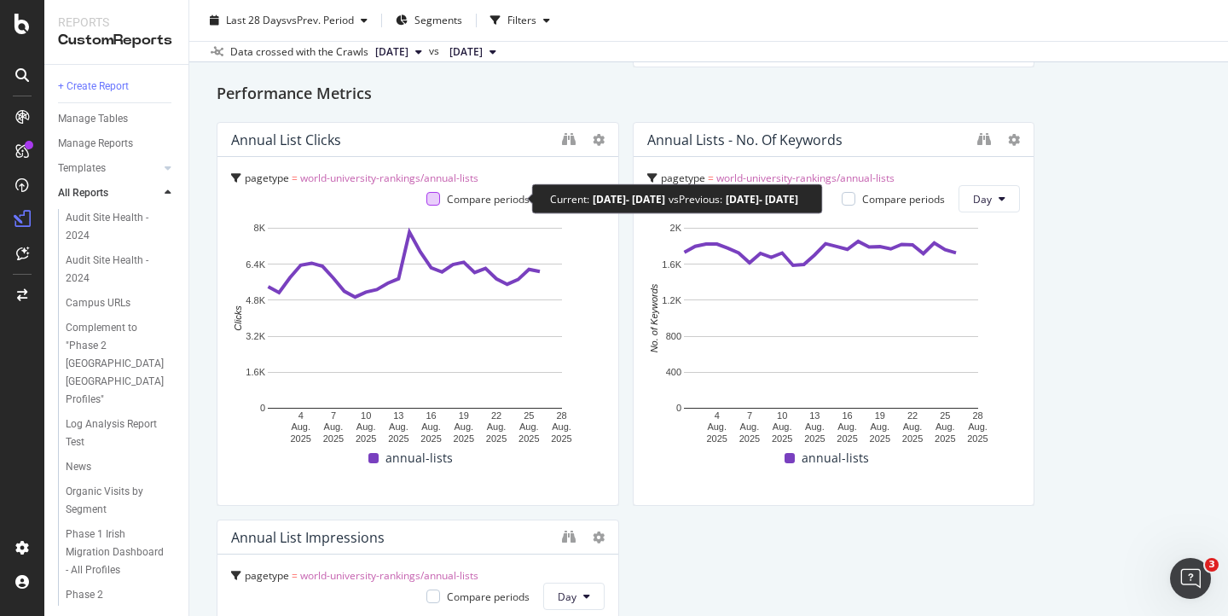
click at [430, 195] on div at bounding box center [433, 199] width 14 height 14
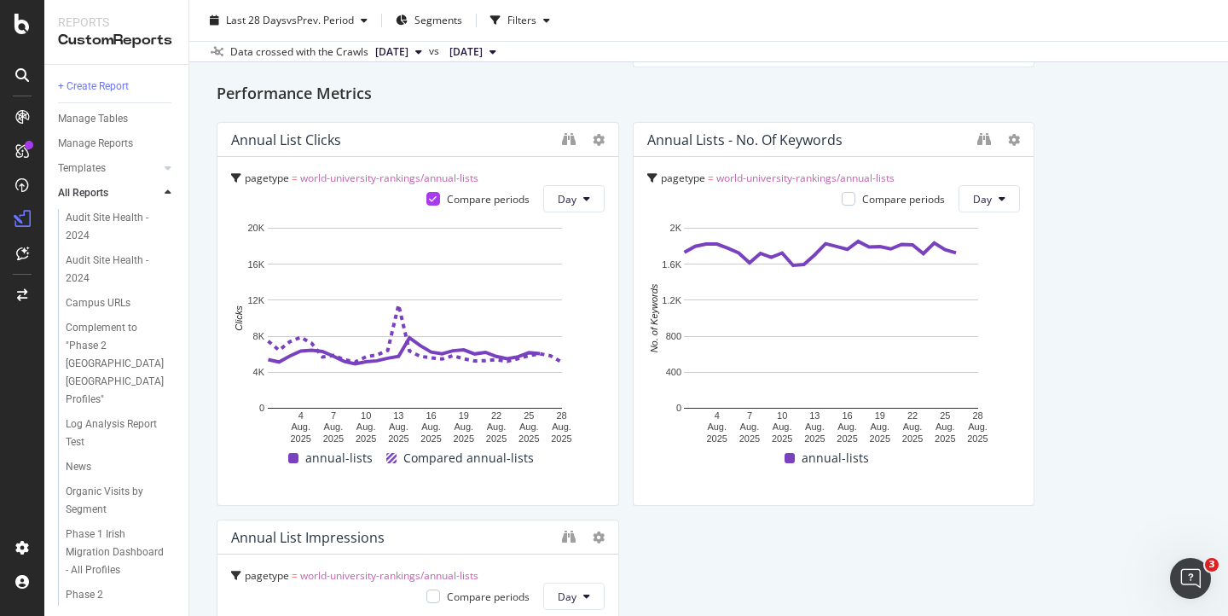
click at [409, 50] on span "[DATE]" at bounding box center [391, 51] width 33 height 15
click at [483, 49] on span "[DATE]" at bounding box center [465, 51] width 33 height 15
click at [348, 55] on div "Data crossed with the Crawls" at bounding box center [299, 51] width 138 height 15
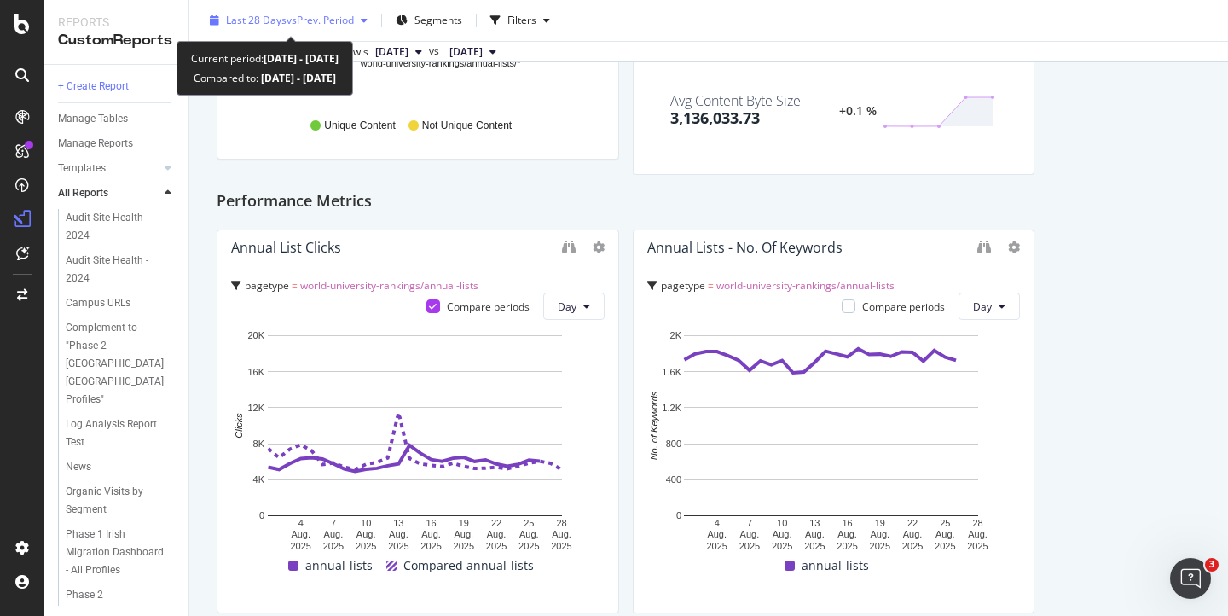
scroll to position [2800, 0]
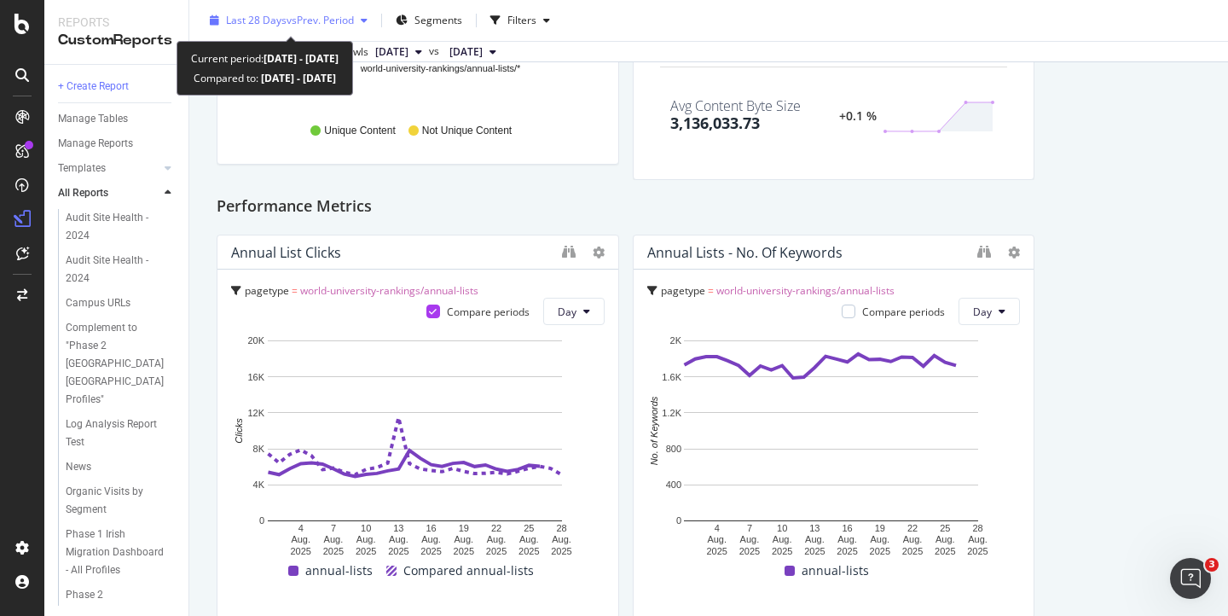
click at [366, 20] on icon "button" at bounding box center [364, 20] width 7 height 10
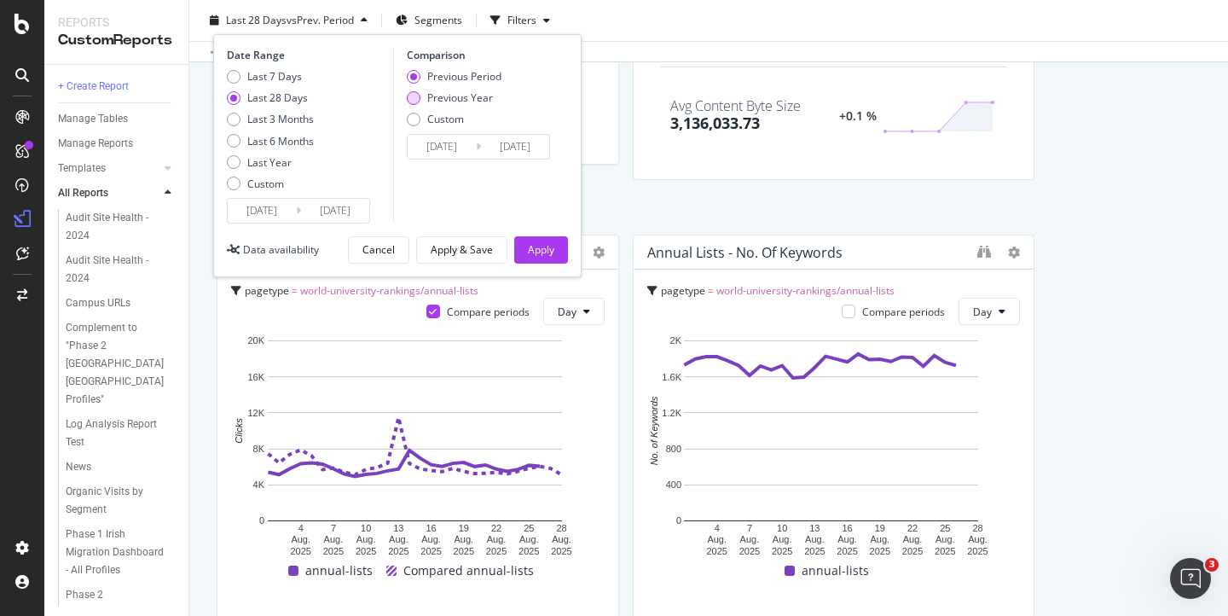
click at [412, 99] on div "Previous Year" at bounding box center [414, 98] width 14 height 14
type input "[DATE]"
click at [288, 76] on div "Last 7 Days" at bounding box center [274, 76] width 55 height 14
type input "[DATE]"
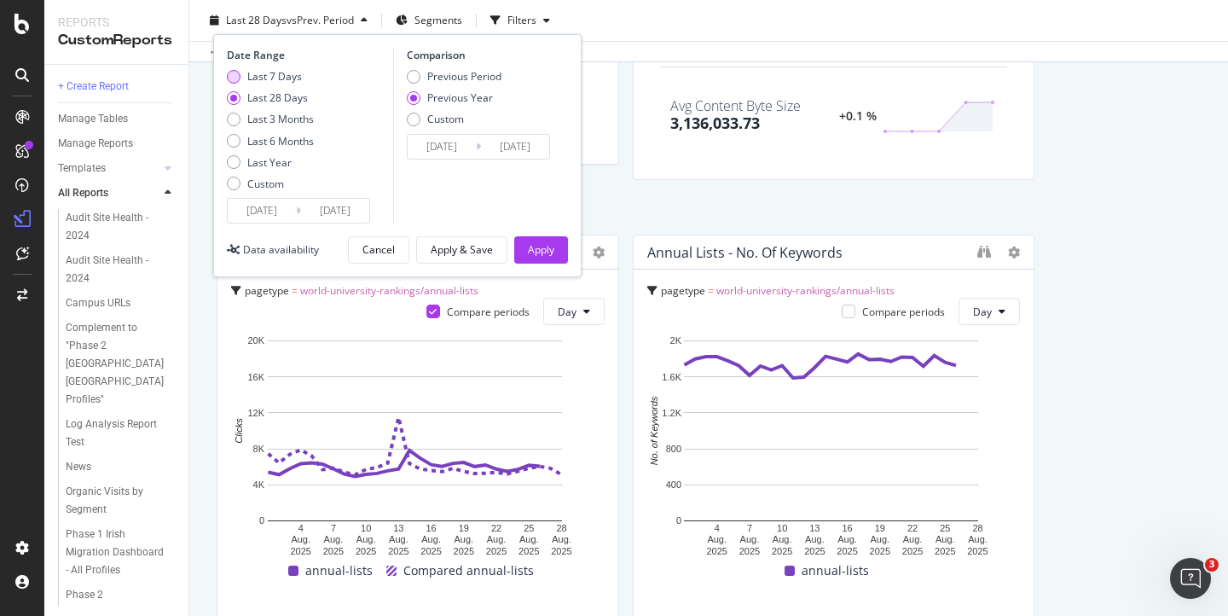
type input "[DATE]"
click at [546, 248] on div "Apply" at bounding box center [541, 249] width 26 height 14
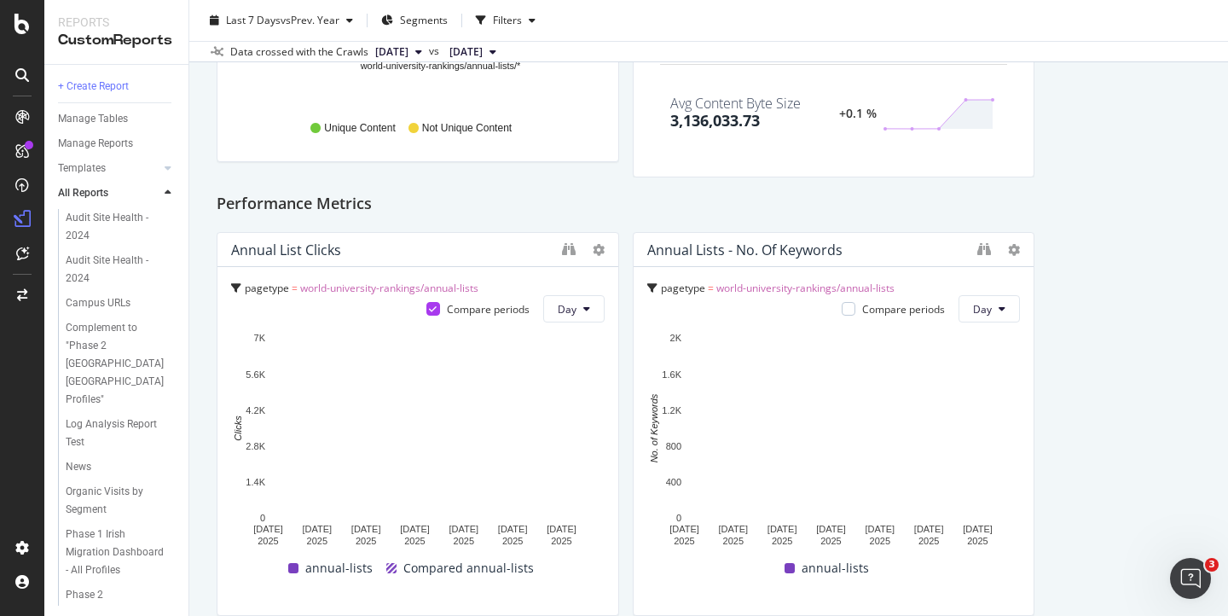
scroll to position [2809, 0]
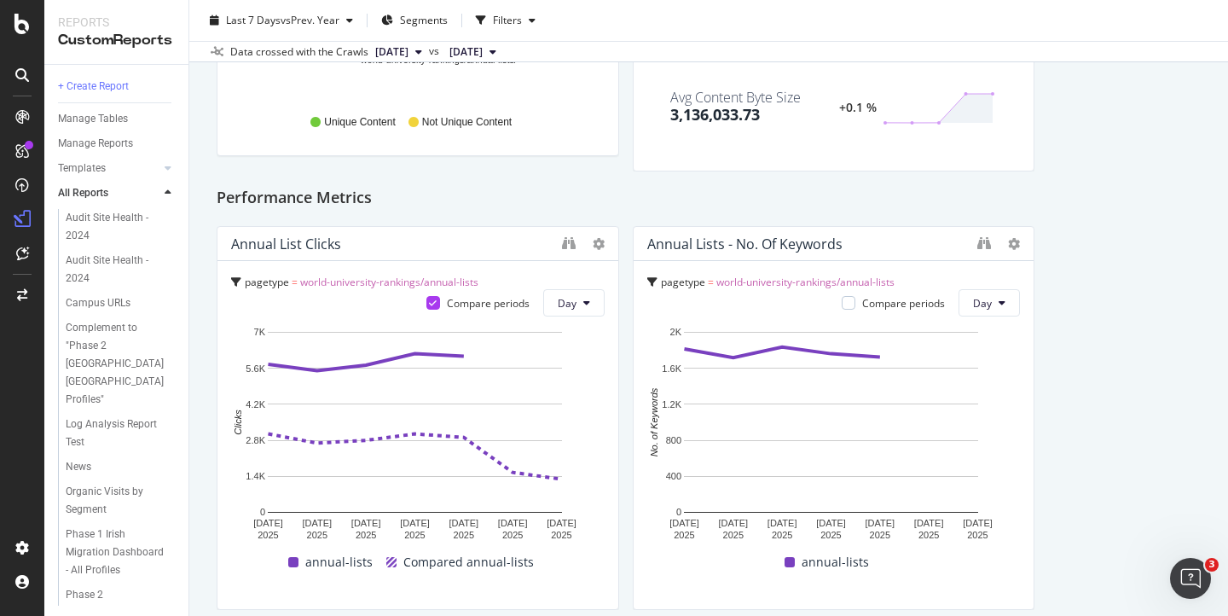
click at [380, 53] on span "[DATE]" at bounding box center [391, 51] width 33 height 15
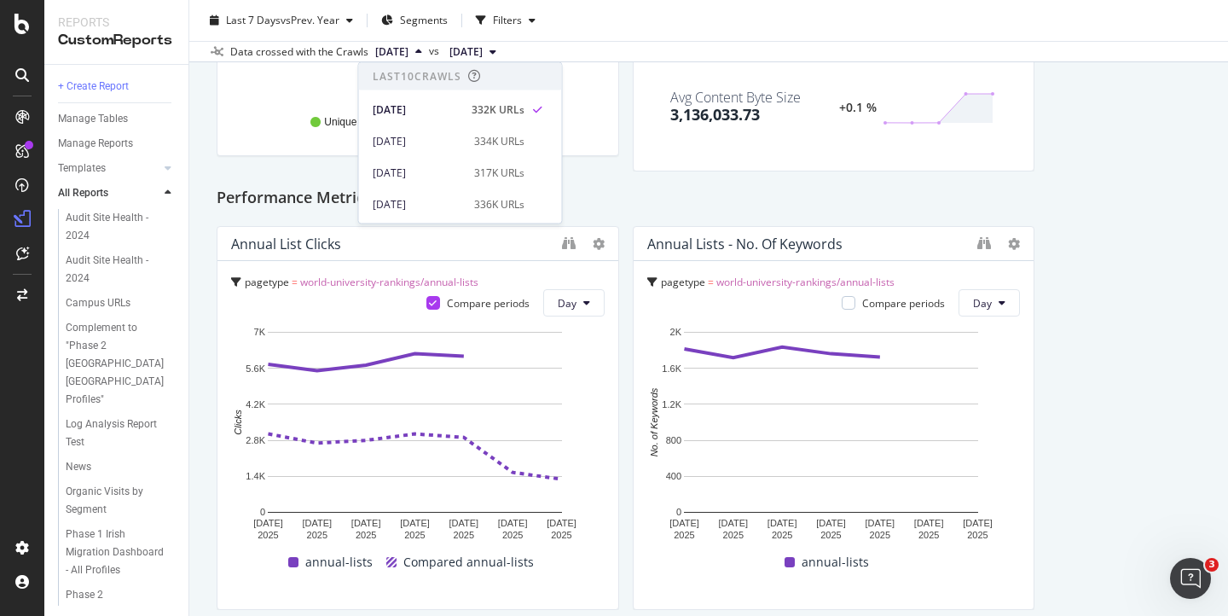
click at [380, 53] on span "[DATE]" at bounding box center [391, 51] width 33 height 15
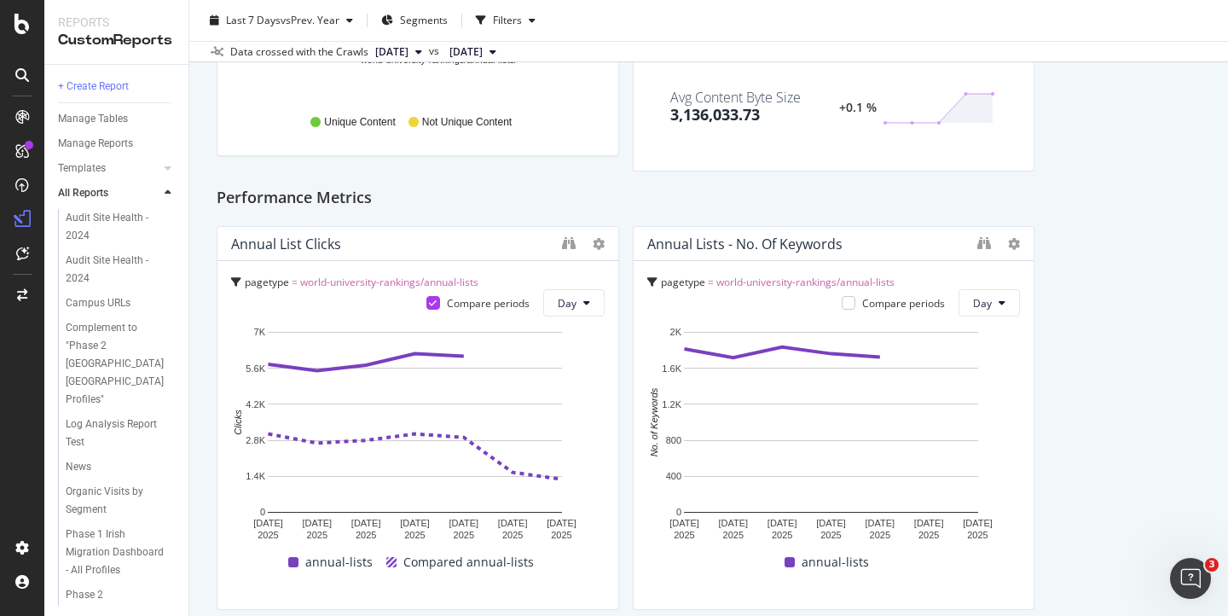
click at [380, 55] on span "[DATE]" at bounding box center [391, 51] width 33 height 15
click at [339, 46] on div "Data crossed with the Crawls" at bounding box center [299, 51] width 138 height 15
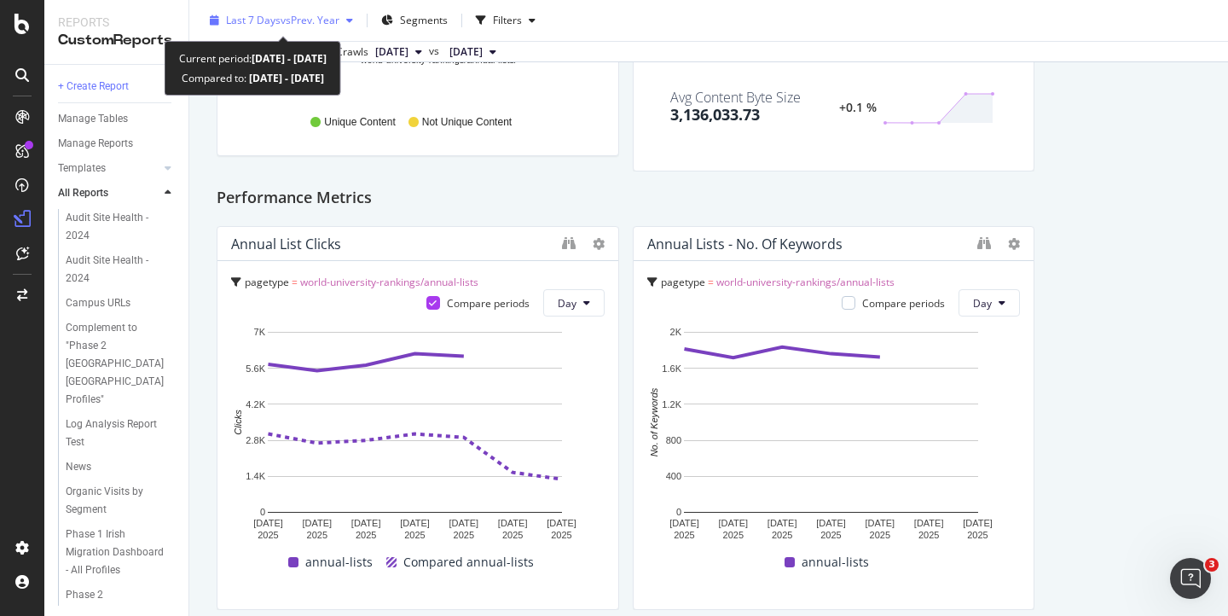
click at [310, 26] on span "vs Prev. Year" at bounding box center [310, 20] width 59 height 14
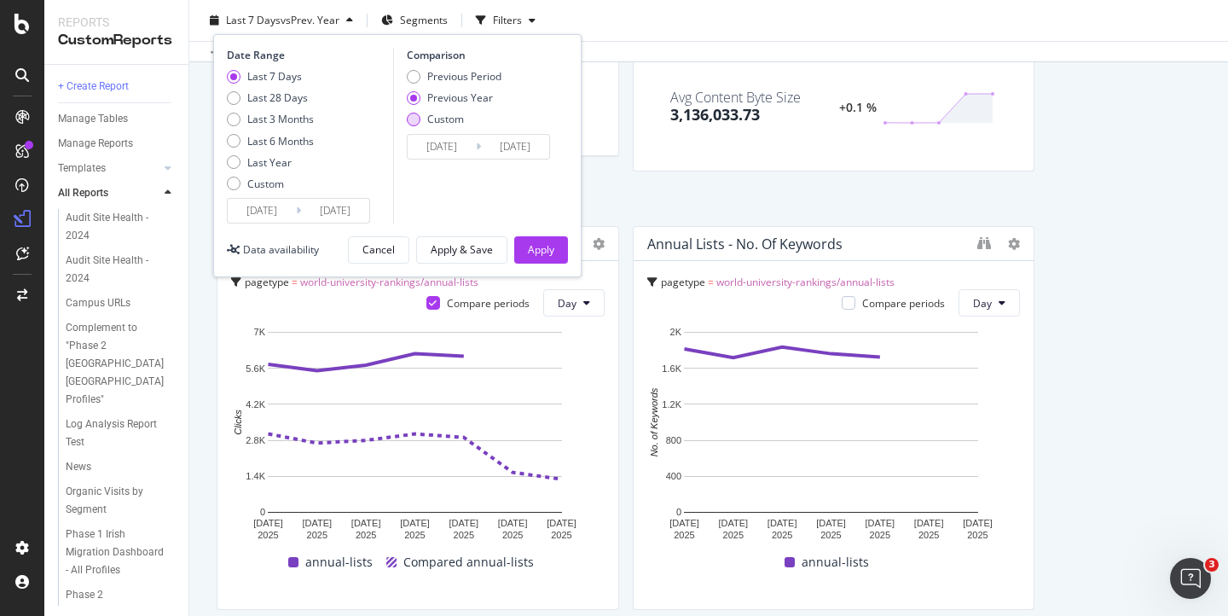
click at [415, 120] on div "Custom" at bounding box center [414, 120] width 14 height 14
click at [451, 147] on input "[DATE]" at bounding box center [442, 147] width 68 height 24
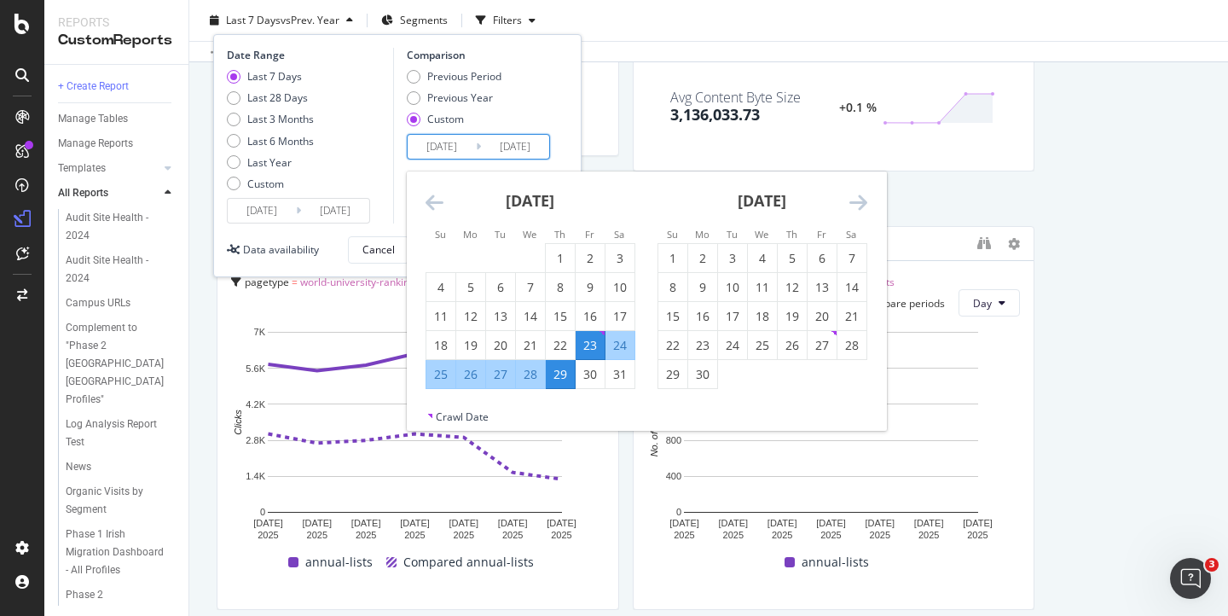
click at [437, 149] on input "[DATE]" at bounding box center [442, 147] width 68 height 24
click at [864, 200] on icon "Move forward to switch to the next month." at bounding box center [859, 202] width 18 height 20
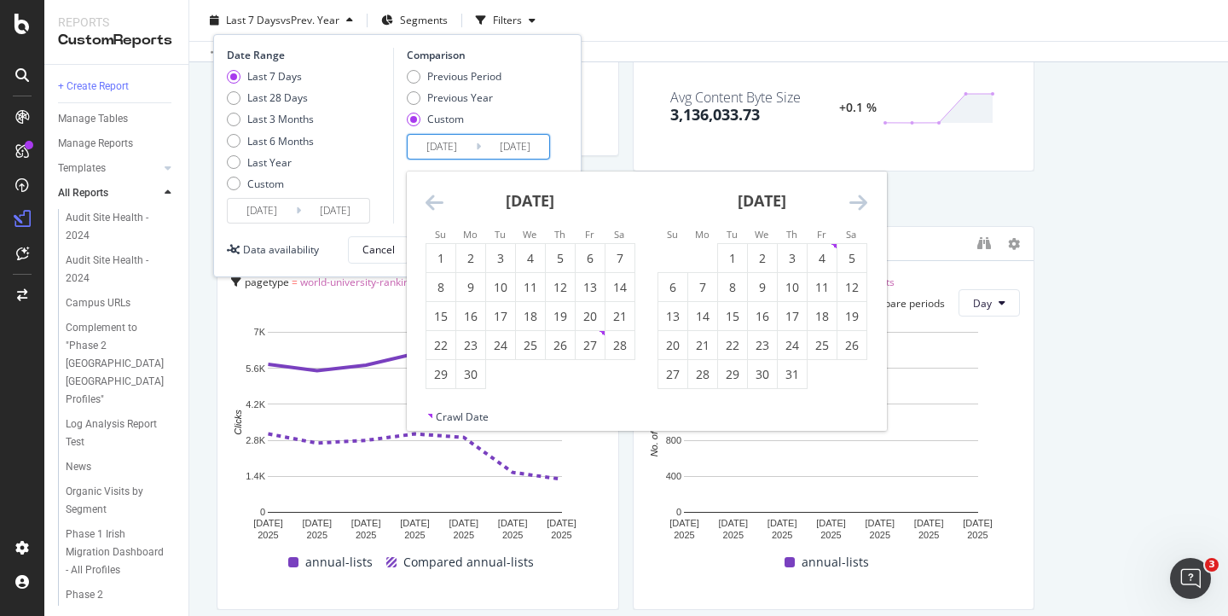
click at [864, 200] on icon "Move forward to switch to the next month." at bounding box center [859, 202] width 18 height 20
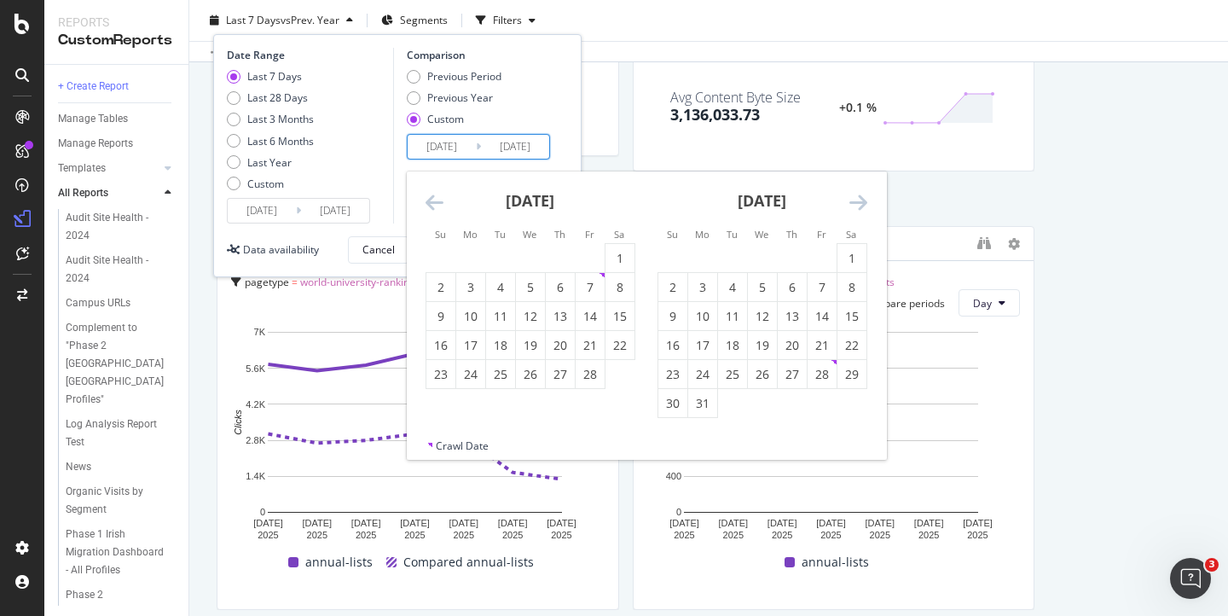
click at [864, 200] on icon "Move forward to switch to the next month." at bounding box center [859, 202] width 18 height 20
click at [847, 197] on div "[DATE]" at bounding box center [763, 207] width 210 height 72
click at [853, 198] on icon "Move forward to switch to the next month." at bounding box center [859, 202] width 18 height 20
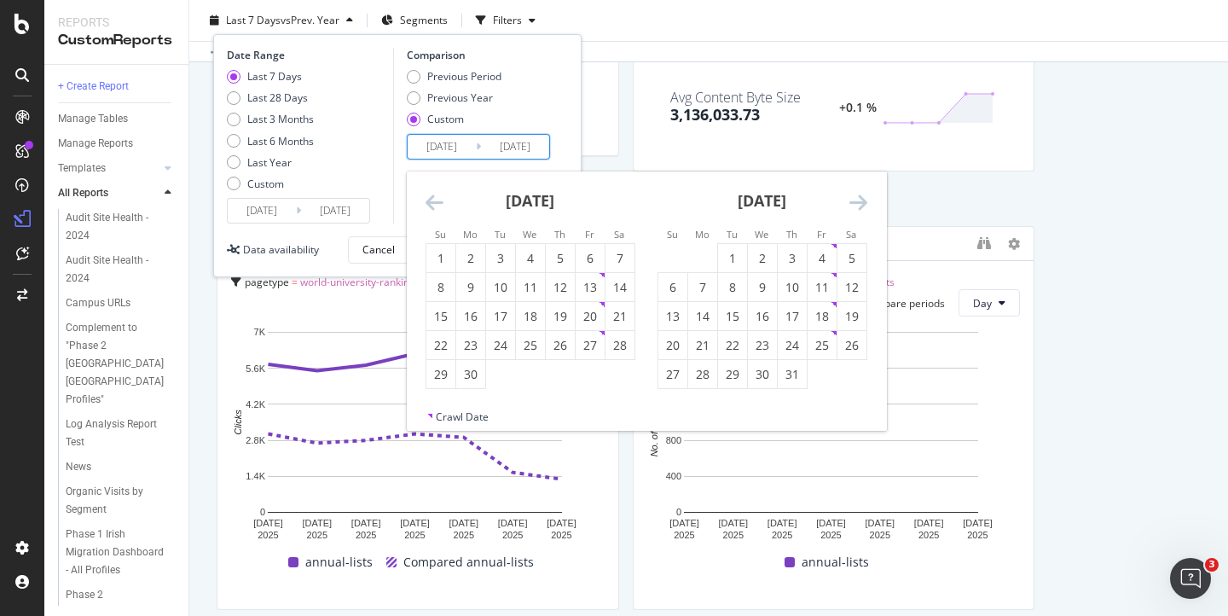
click at [853, 198] on icon "Move forward to switch to the next month." at bounding box center [859, 202] width 18 height 20
click at [854, 255] on div "2" at bounding box center [852, 258] width 29 height 17
type input "[DATE]"
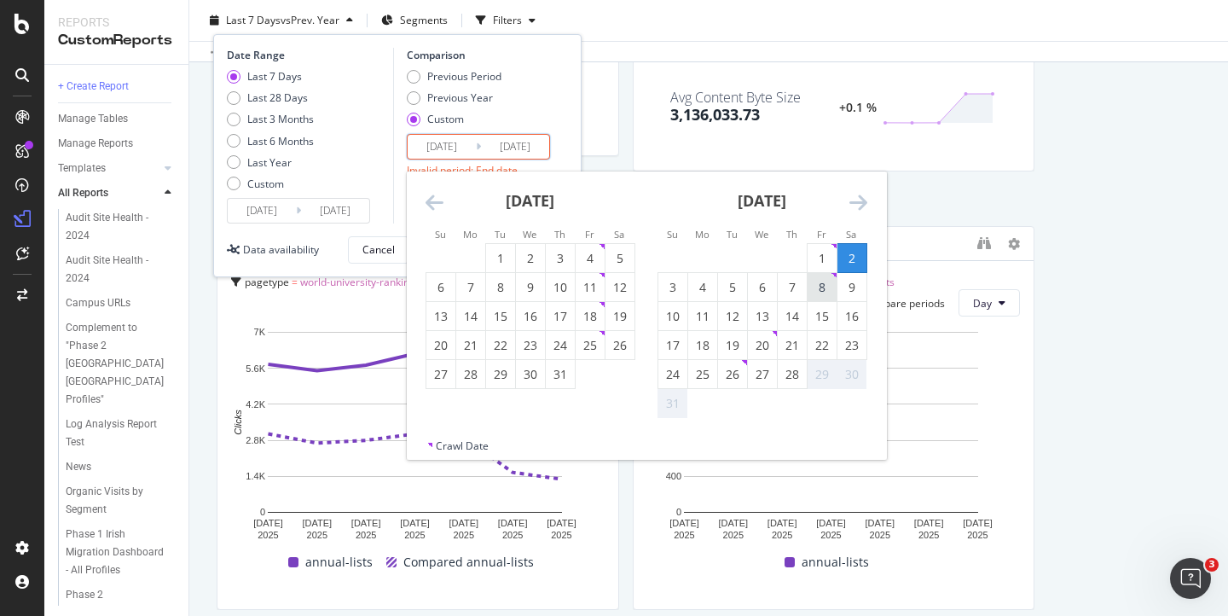
click at [822, 285] on div "8" at bounding box center [822, 287] width 29 height 17
type input "[DATE]"
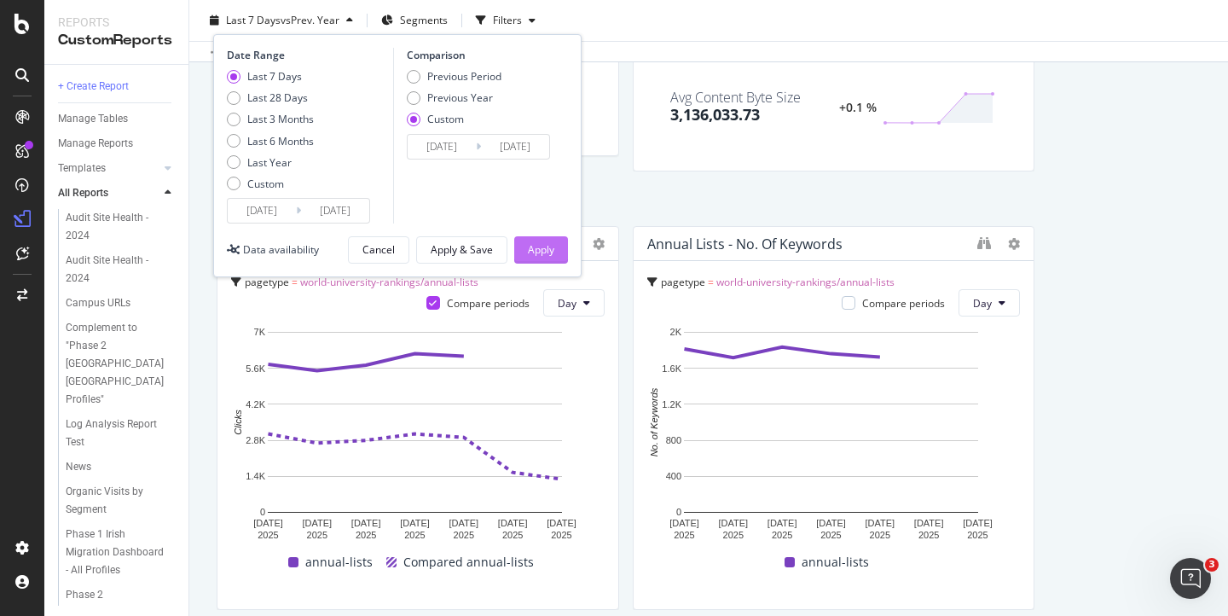
click at [533, 252] on div "Apply" at bounding box center [541, 249] width 26 height 14
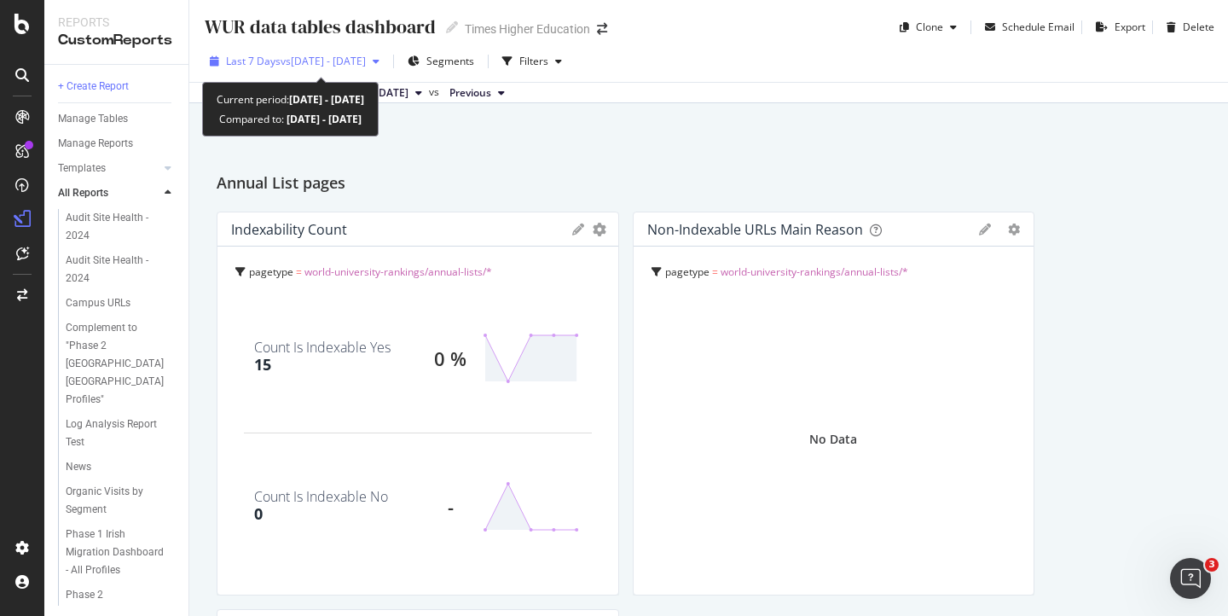
click at [366, 63] on span "vs [DATE] - [DATE]" at bounding box center [323, 61] width 85 height 14
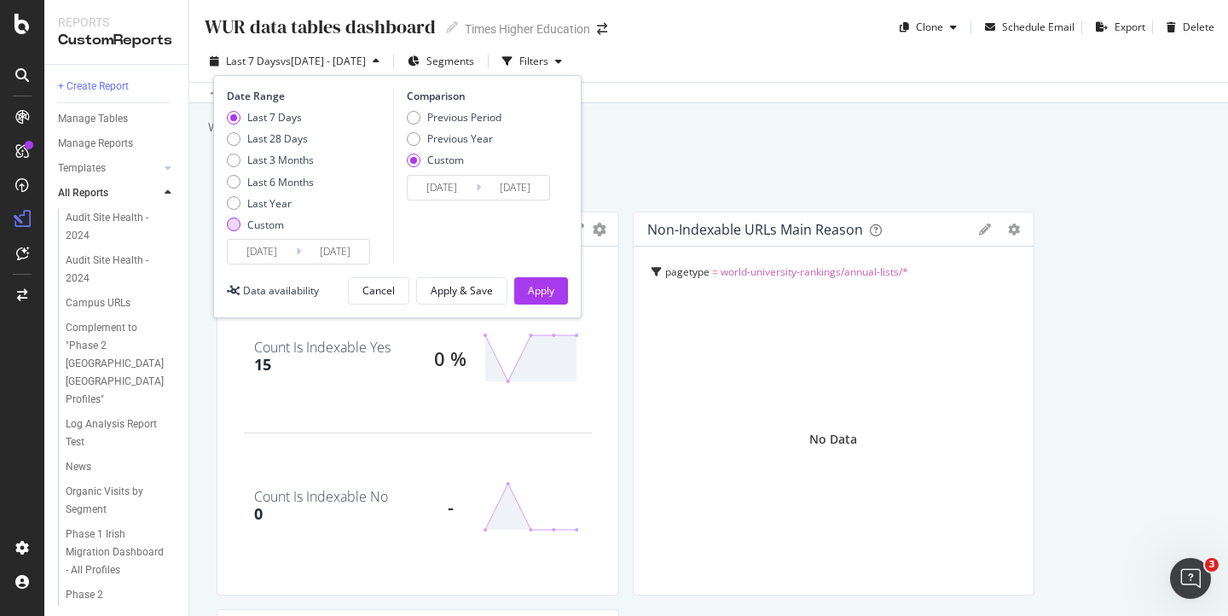
click at [235, 226] on div "Custom" at bounding box center [234, 224] width 14 height 14
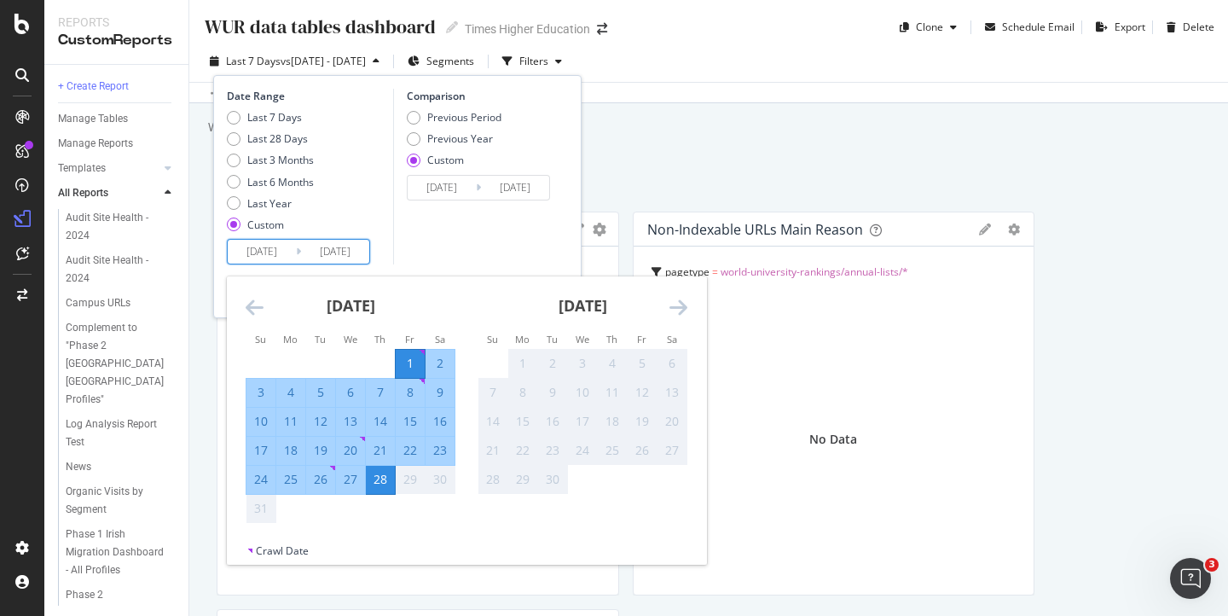
click at [268, 257] on input "[DATE]" at bounding box center [262, 252] width 68 height 24
click at [349, 449] on div "20" at bounding box center [350, 450] width 29 height 17
type input "[DATE]"
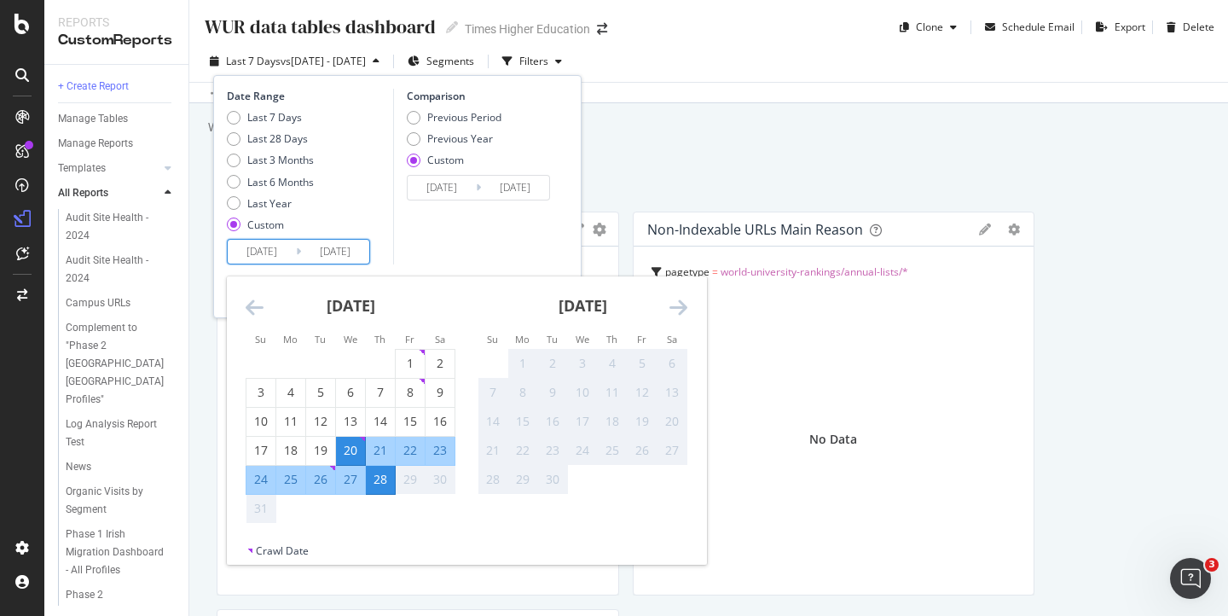
click at [385, 479] on div "28" at bounding box center [380, 479] width 29 height 17
drag, startPoint x: 363, startPoint y: 253, endPoint x: 246, endPoint y: 250, distance: 117.8
click at [246, 248] on div "[DATE] Navigate forward to interact with the calendar and select a date. Press …" at bounding box center [298, 252] width 143 height 26
click at [353, 195] on div "Last 7 Days Last 28 Days Last 3 Months Last 6 Months Last Year Custom" at bounding box center [308, 174] width 162 height 129
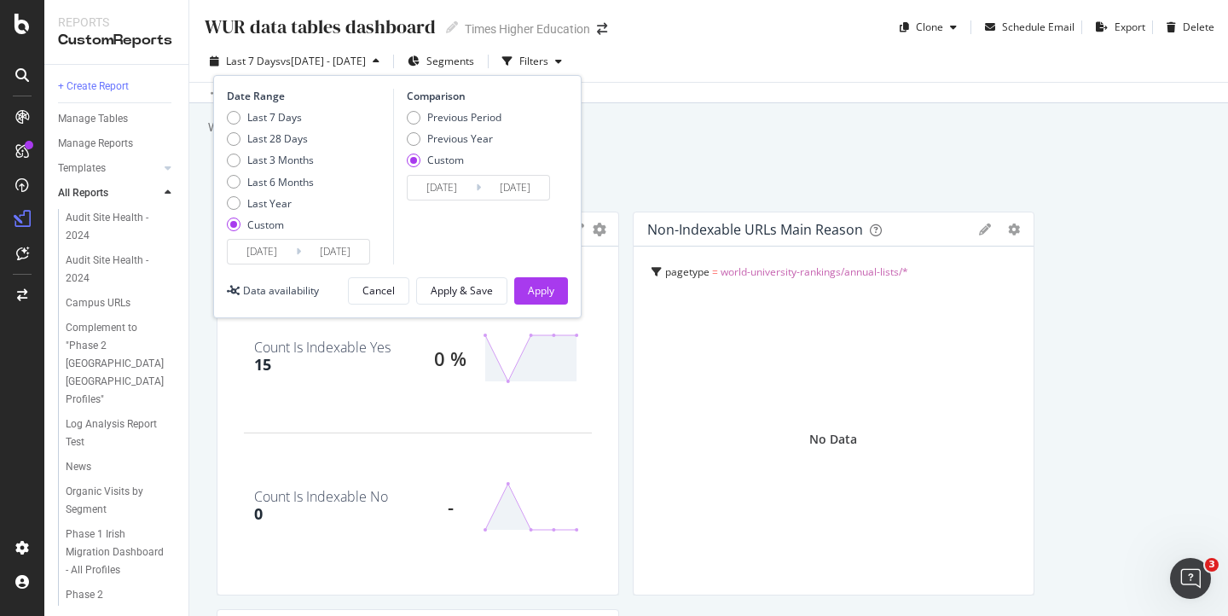
click at [272, 260] on input "[DATE]" at bounding box center [262, 252] width 68 height 24
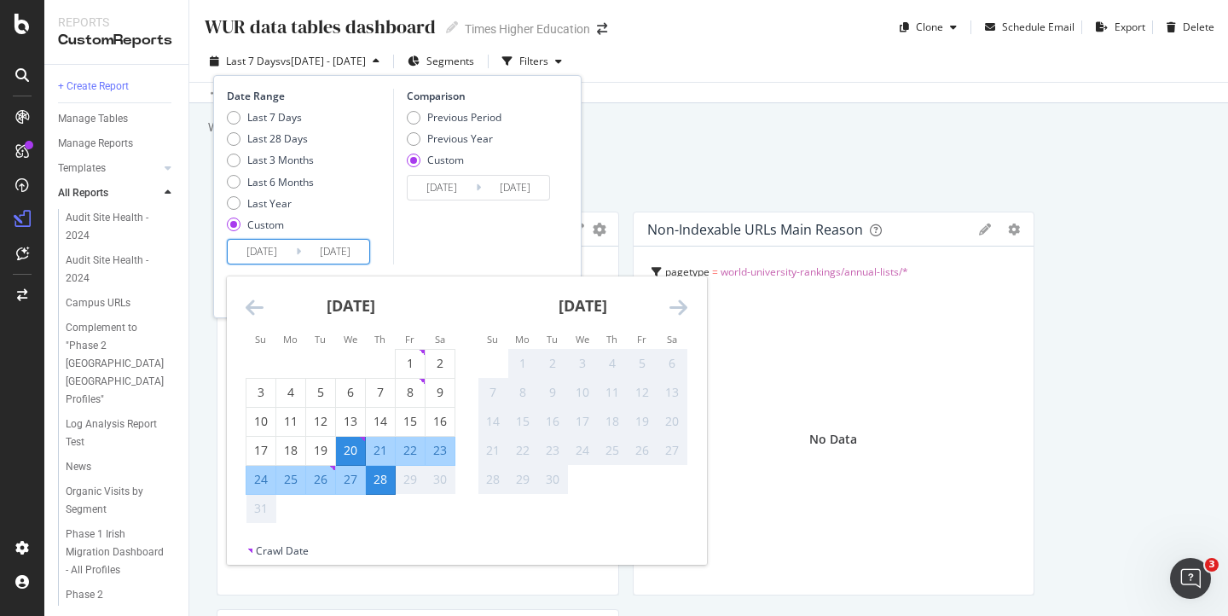
click at [458, 188] on input "[DATE]" at bounding box center [442, 188] width 68 height 24
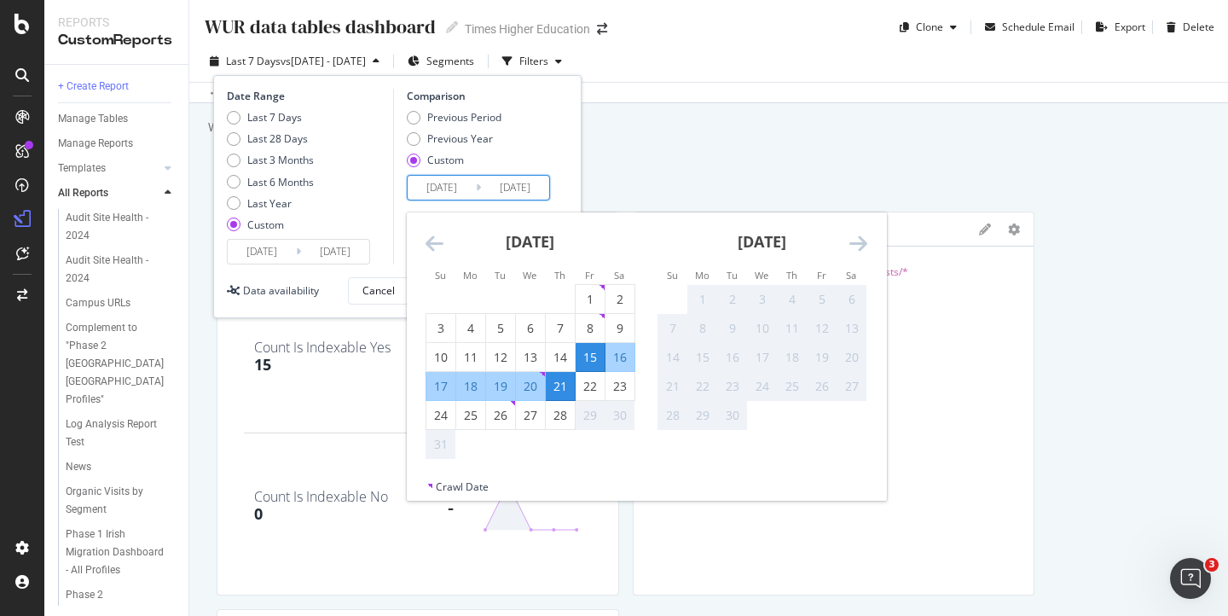
scroll to position [3, 0]
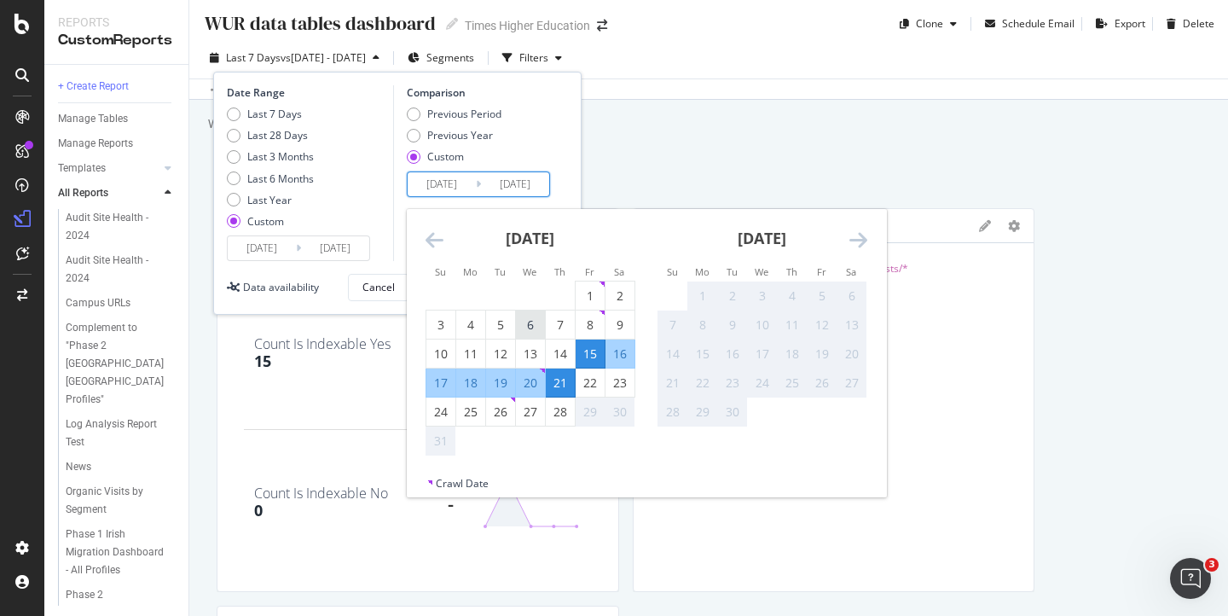
click at [530, 322] on div "6" at bounding box center [530, 324] width 29 height 17
type input "[DATE]"
click at [561, 351] on div "14" at bounding box center [560, 353] width 29 height 17
type input "[DATE]"
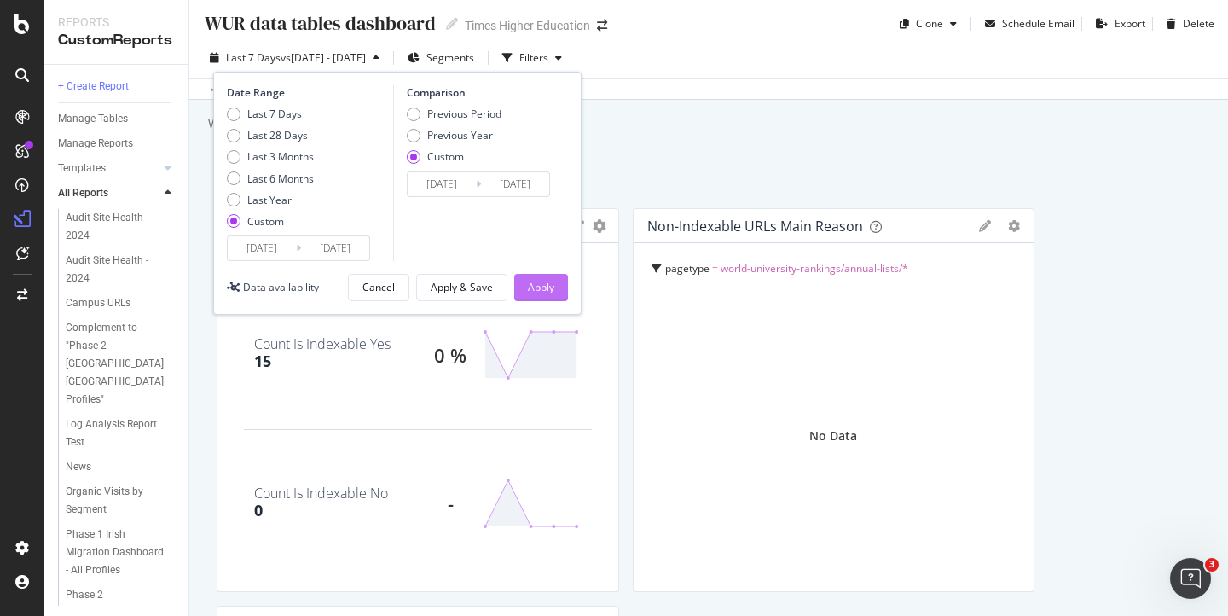
click at [544, 290] on div "Apply" at bounding box center [541, 287] width 26 height 14
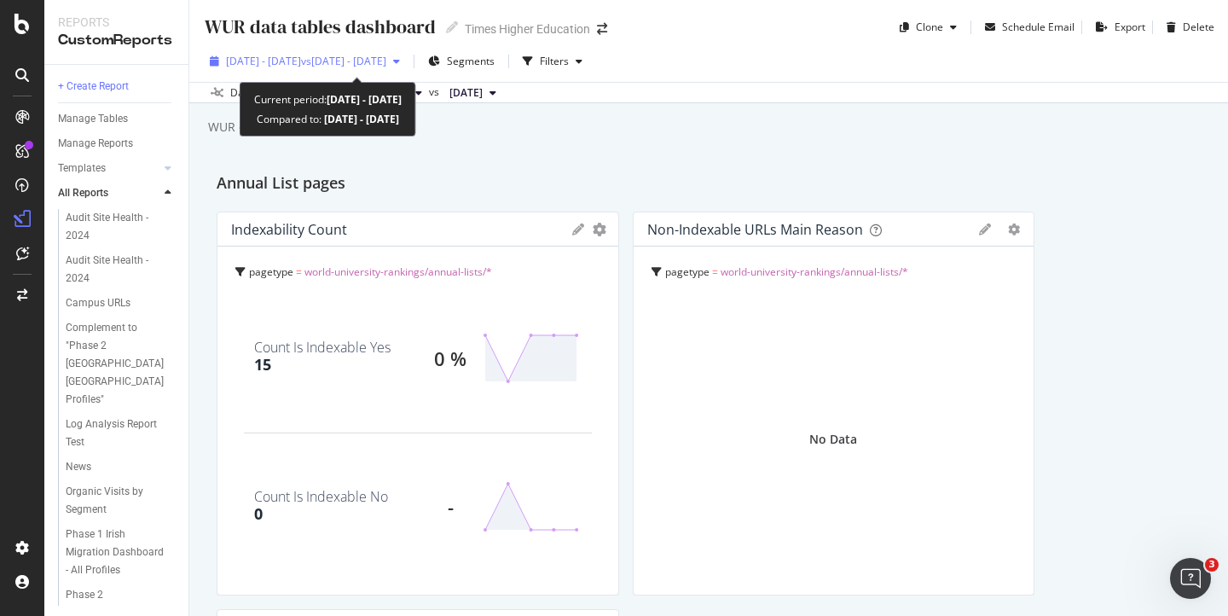
click at [369, 61] on span "vs [DATE] - [DATE]" at bounding box center [343, 61] width 85 height 14
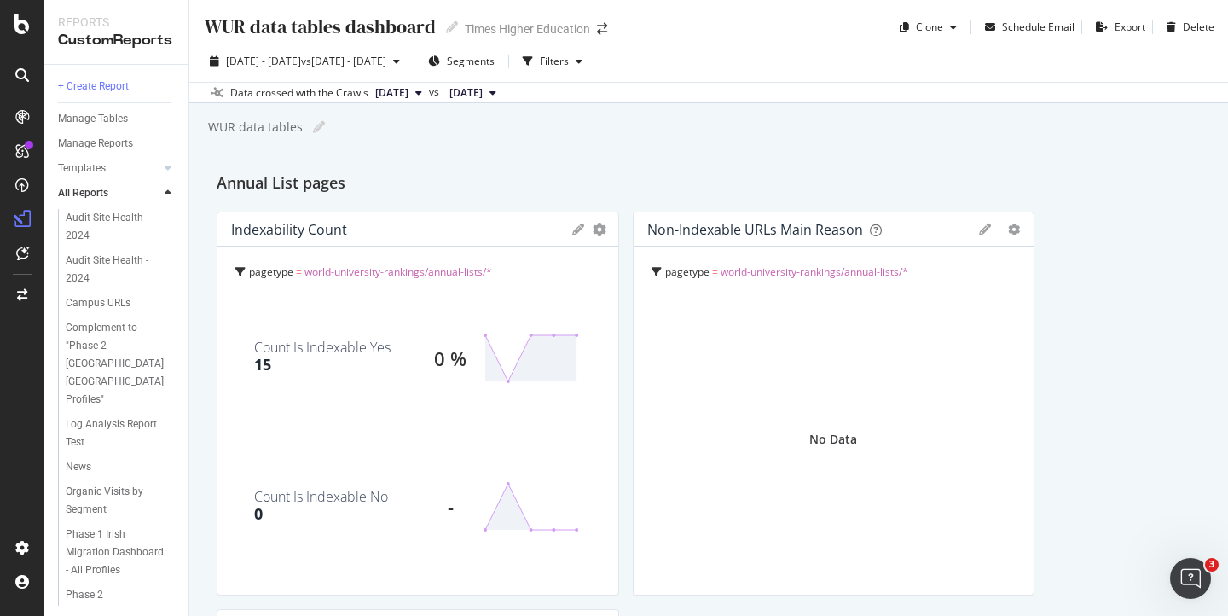
click at [443, 41] on div "[DATE] - [DATE] vs [DATE] - [DATE] Segments Filters Data crossed with the Crawl…" at bounding box center [708, 72] width 1039 height 62
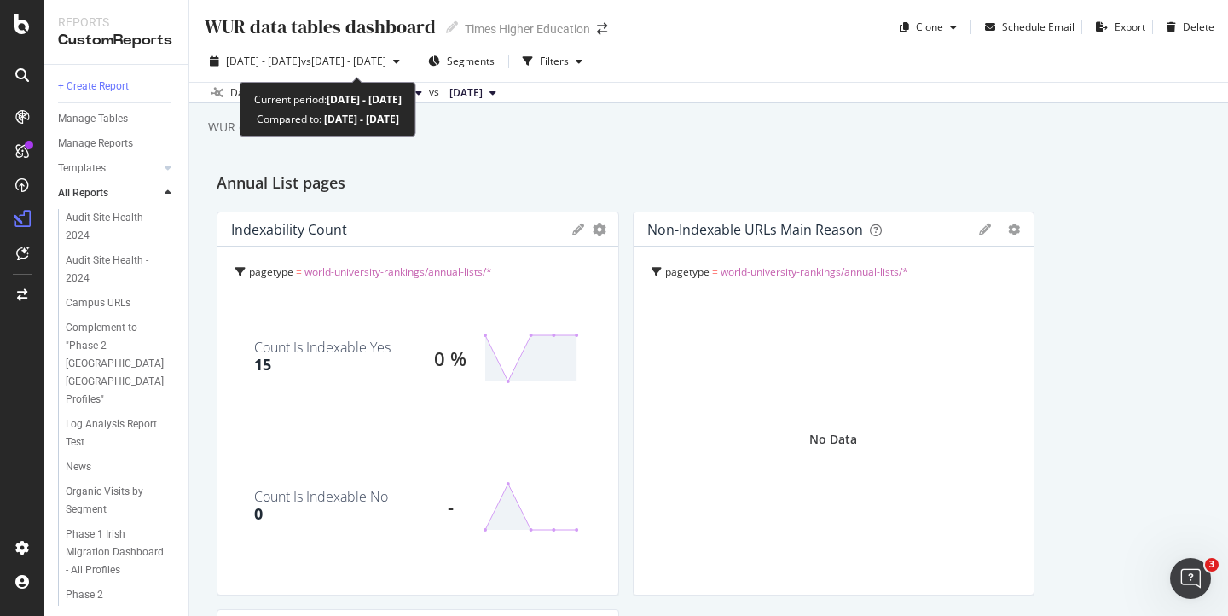
drag, startPoint x: 458, startPoint y: 119, endPoint x: 248, endPoint y: 96, distance: 211.1
click at [248, 96] on div "Current period: [DATE] - [DATE] Compared to: [DATE] - [DATE]" at bounding box center [328, 109] width 177 height 55
copy div "Current period: [DATE] - [DATE] Compared to: [DATE] - [DATE]"
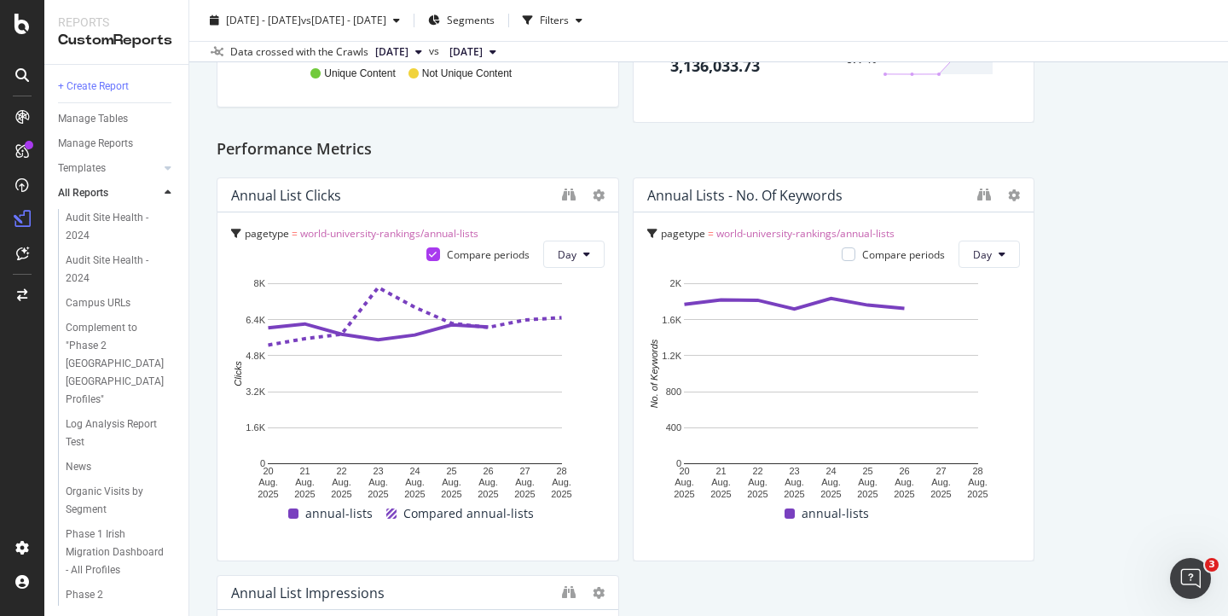
scroll to position [2862, 0]
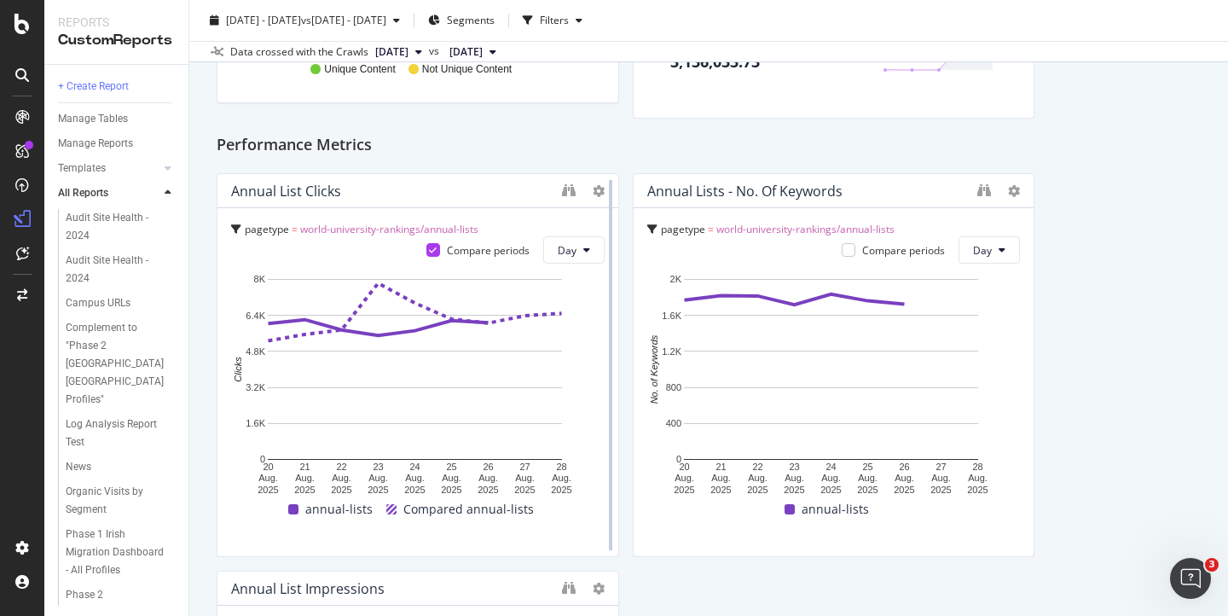
click at [602, 186] on div at bounding box center [610, 365] width 17 height 384
click at [593, 191] on icon at bounding box center [599, 191] width 12 height 12
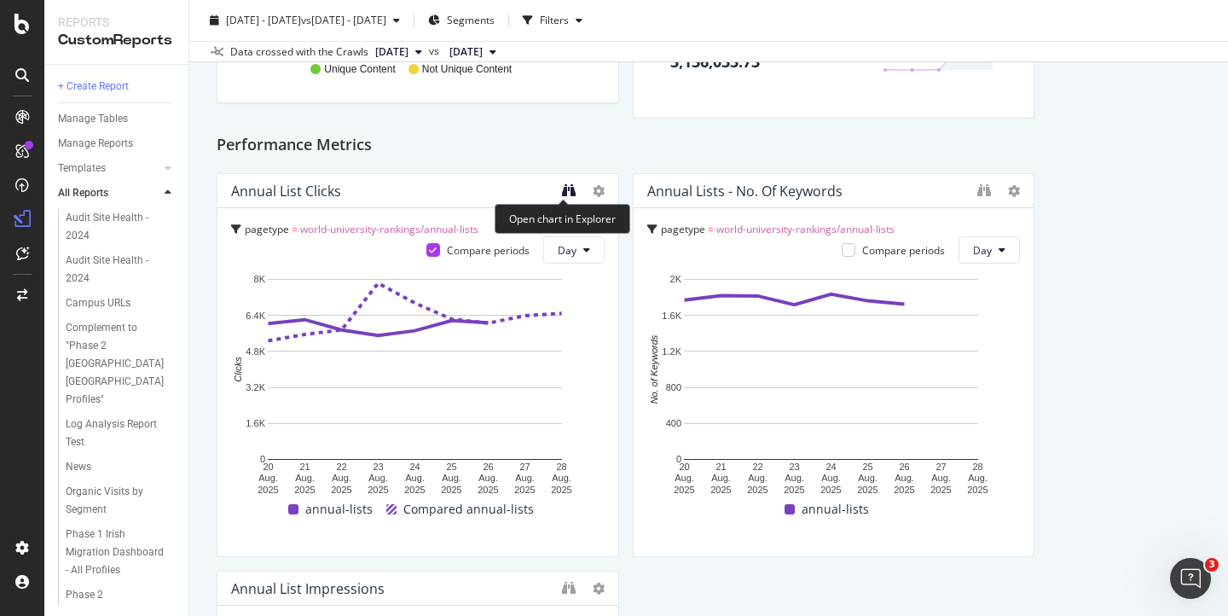
click at [562, 194] on icon "binoculars" at bounding box center [569, 190] width 14 height 14
click at [593, 192] on icon at bounding box center [599, 191] width 12 height 12
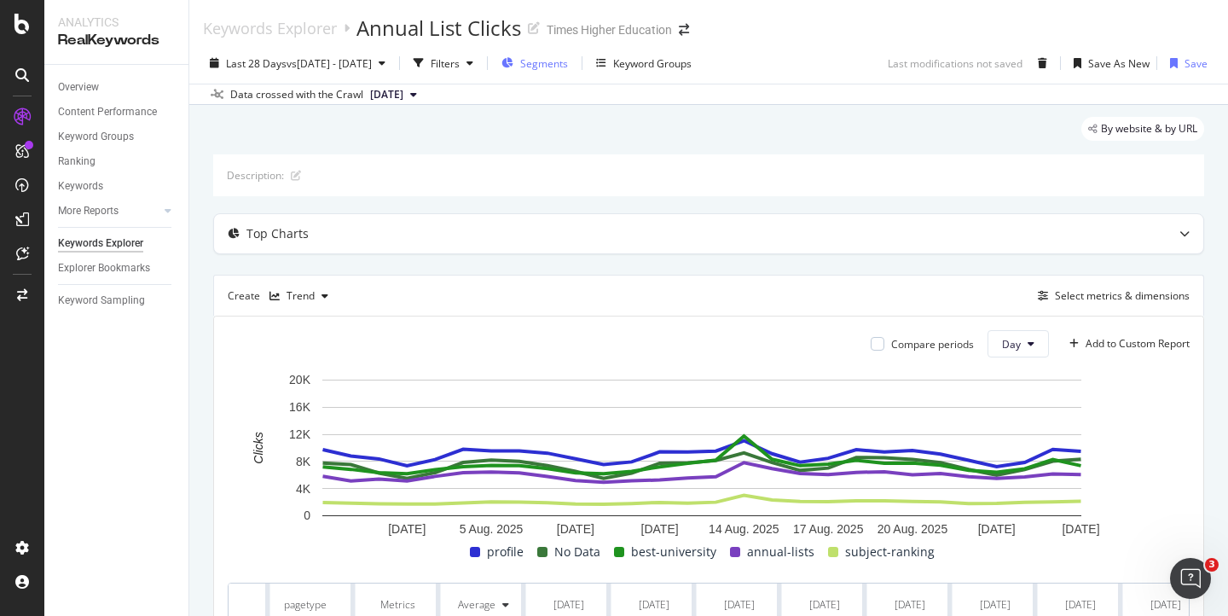
click at [568, 64] on span "Segments" at bounding box center [544, 63] width 48 height 14
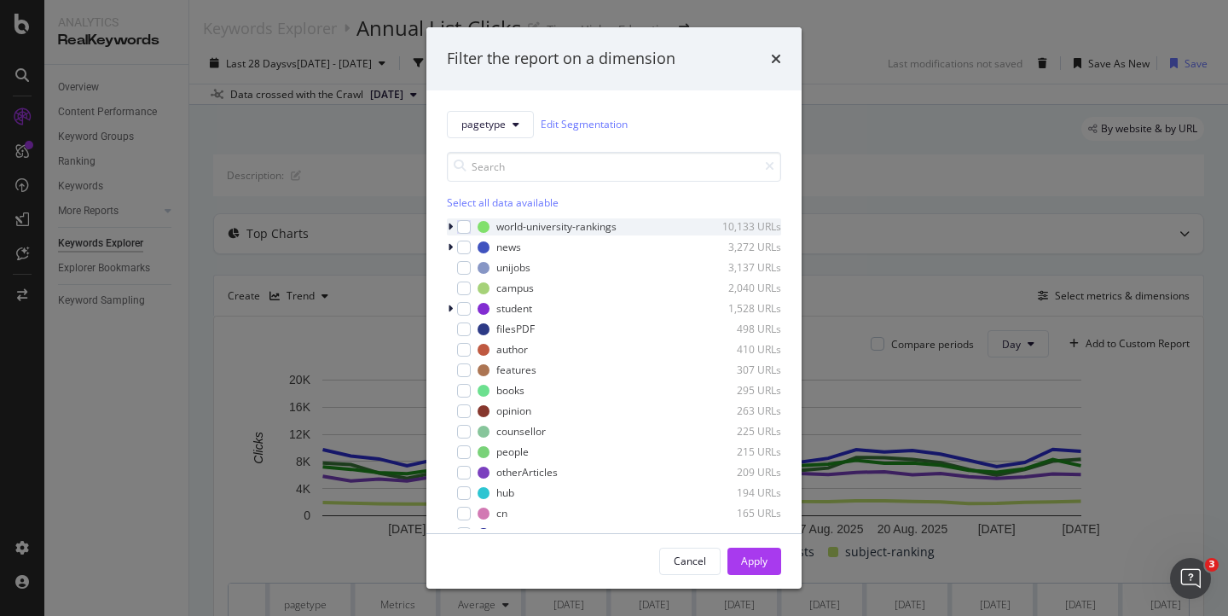
click at [452, 224] on icon "modal" at bounding box center [450, 227] width 5 height 10
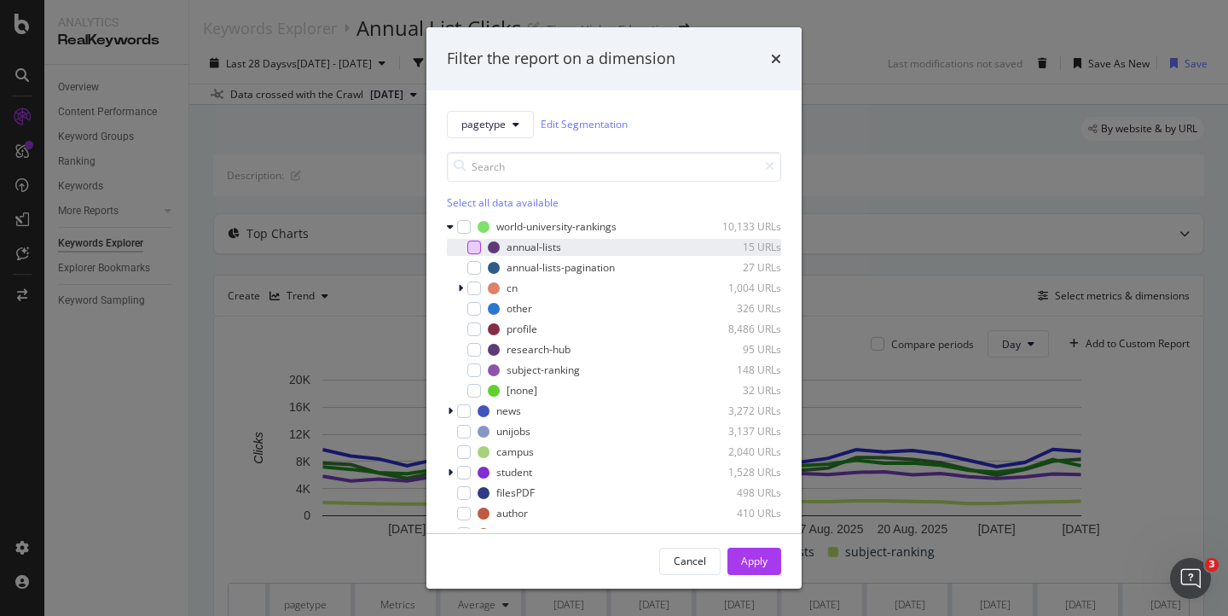
click at [475, 246] on div "modal" at bounding box center [474, 248] width 14 height 14
click at [751, 557] on div "Apply" at bounding box center [754, 561] width 26 height 14
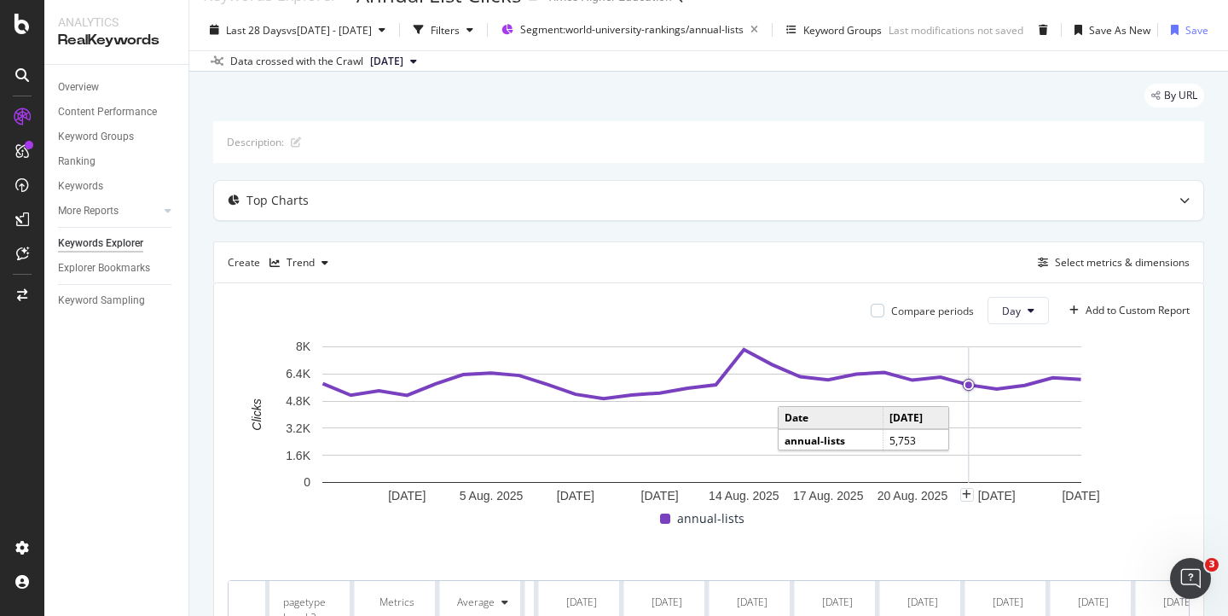
scroll to position [12, 3]
